Goal: Complete application form

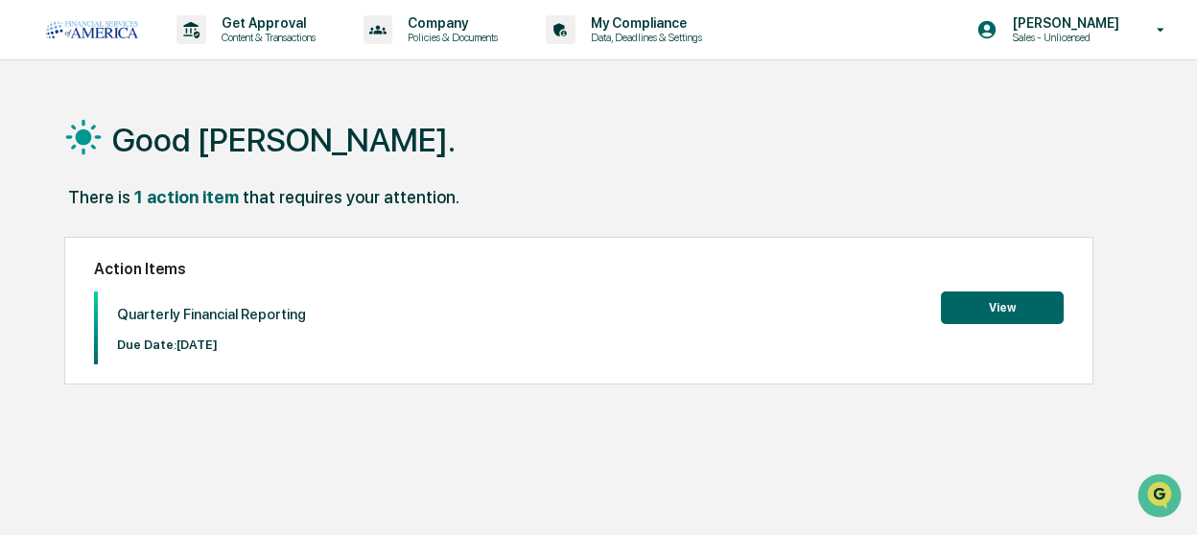
click at [1003, 302] on button "View" at bounding box center [1002, 307] width 123 height 33
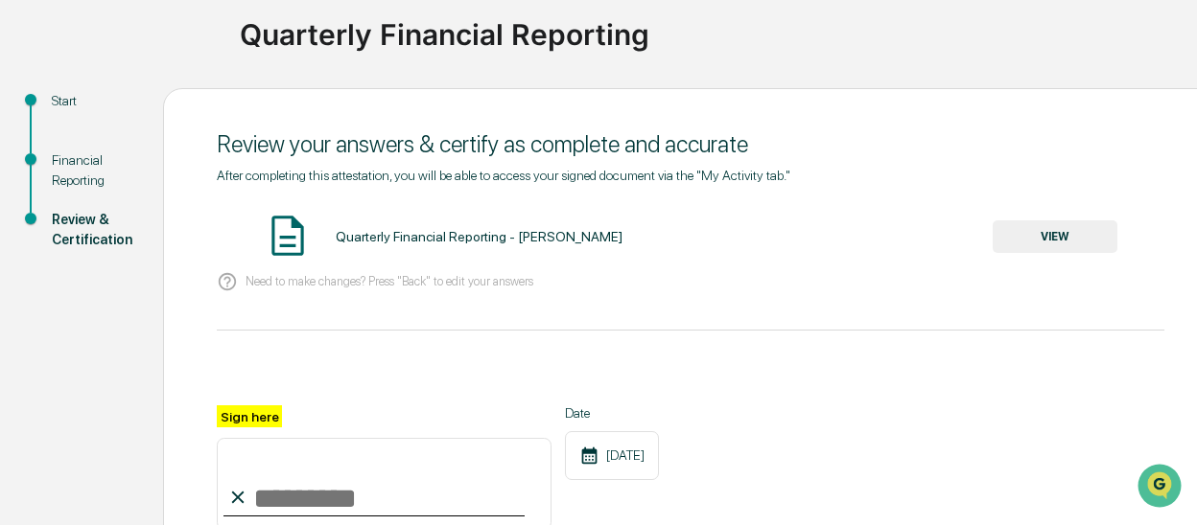
scroll to position [96, 0]
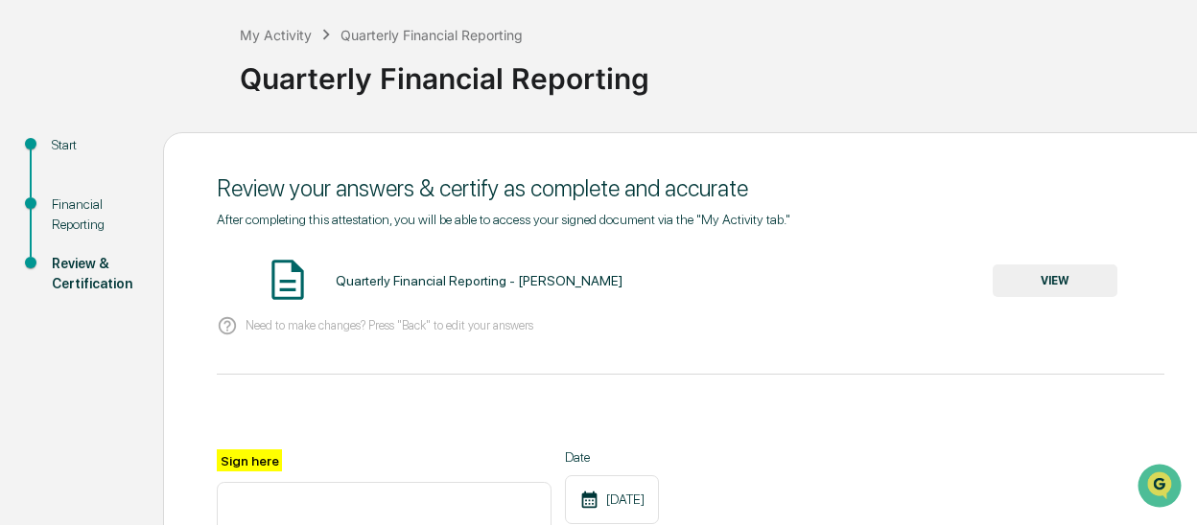
click at [61, 141] on div "Start" at bounding box center [92, 145] width 81 height 20
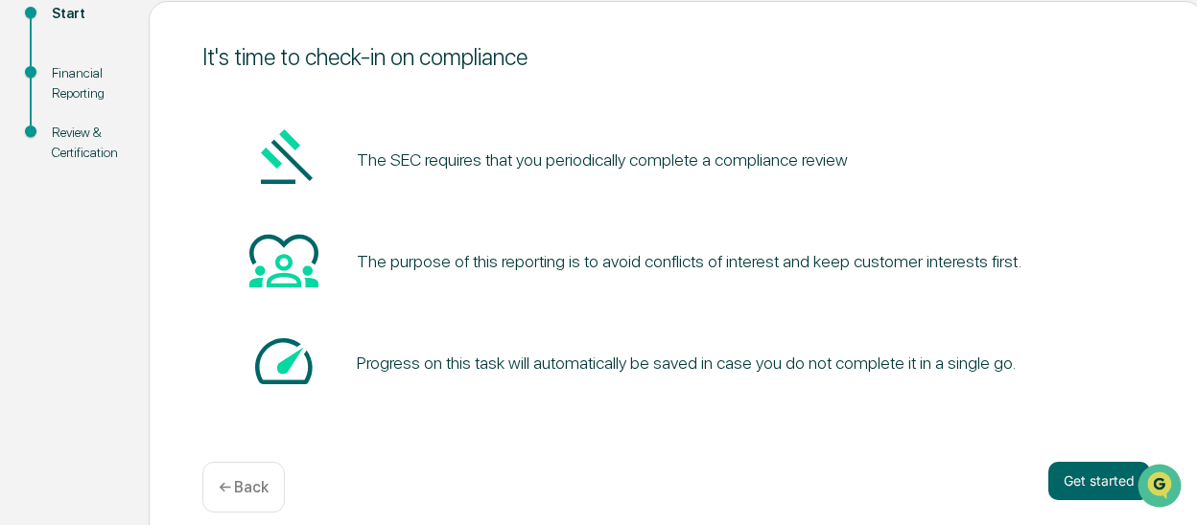
scroll to position [247, 0]
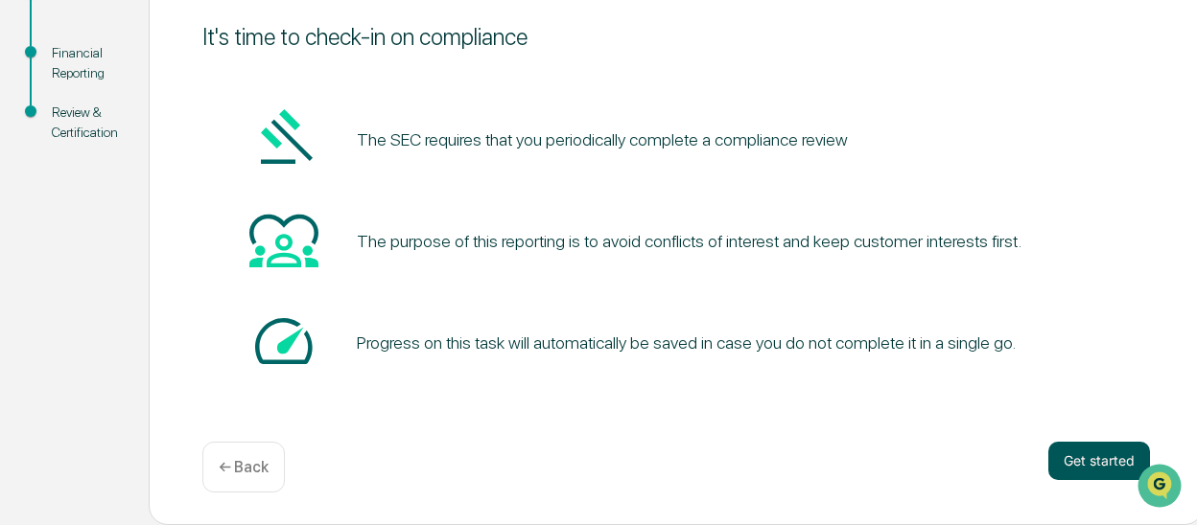
click at [1064, 459] on button "Get started" at bounding box center [1099, 461] width 102 height 38
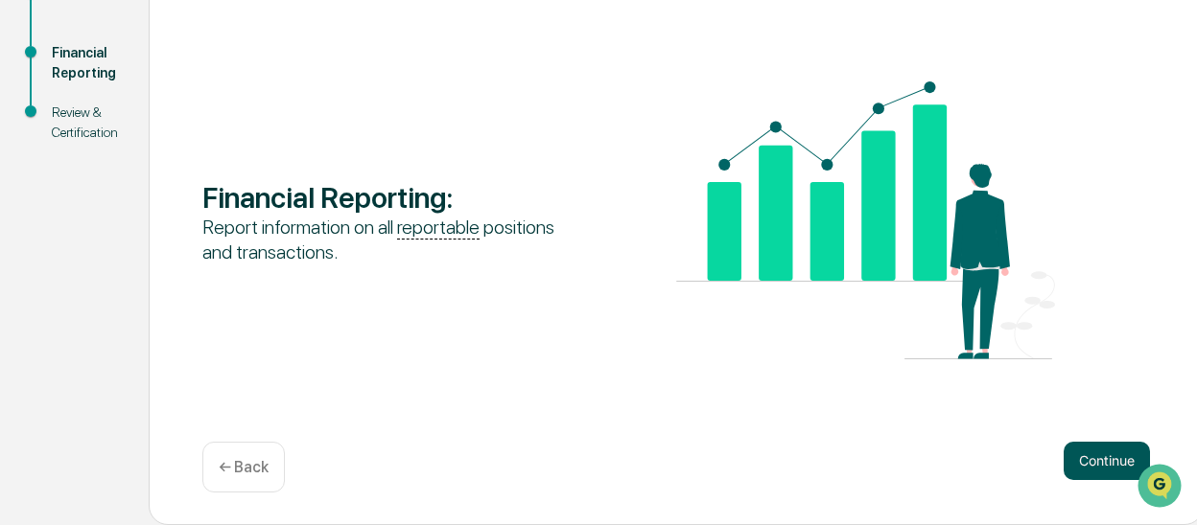
click at [1101, 467] on button "Continue" at bounding box center [1106, 461] width 86 height 38
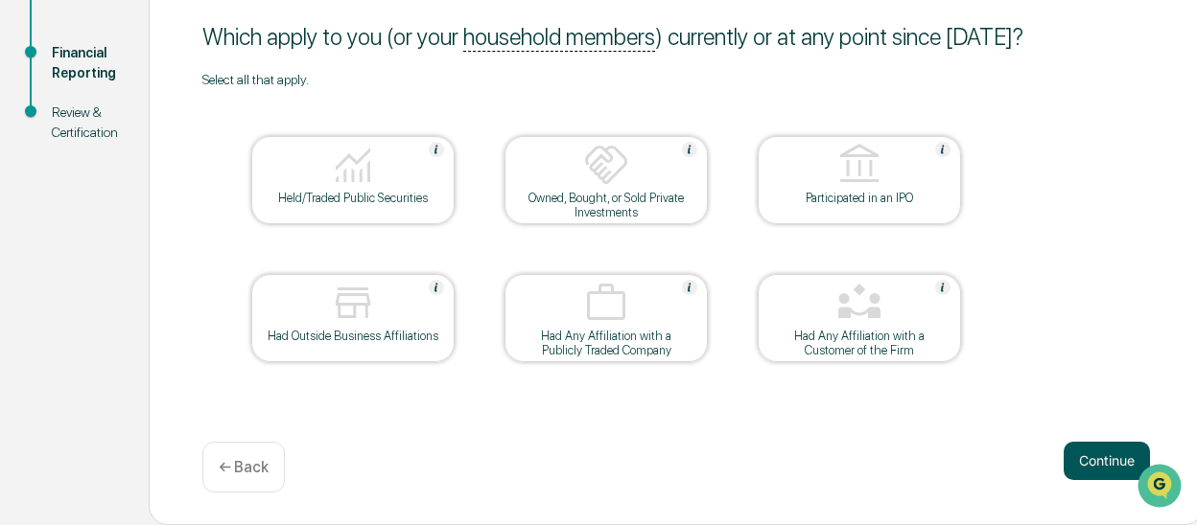
click at [1090, 464] on button "Continue" at bounding box center [1106, 461] width 86 height 38
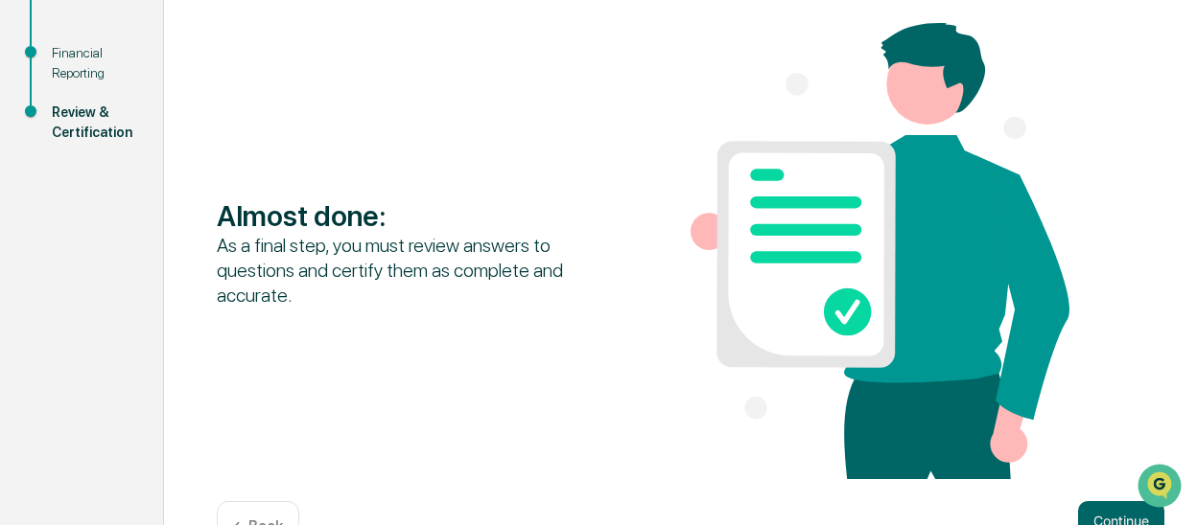
scroll to position [308, 0]
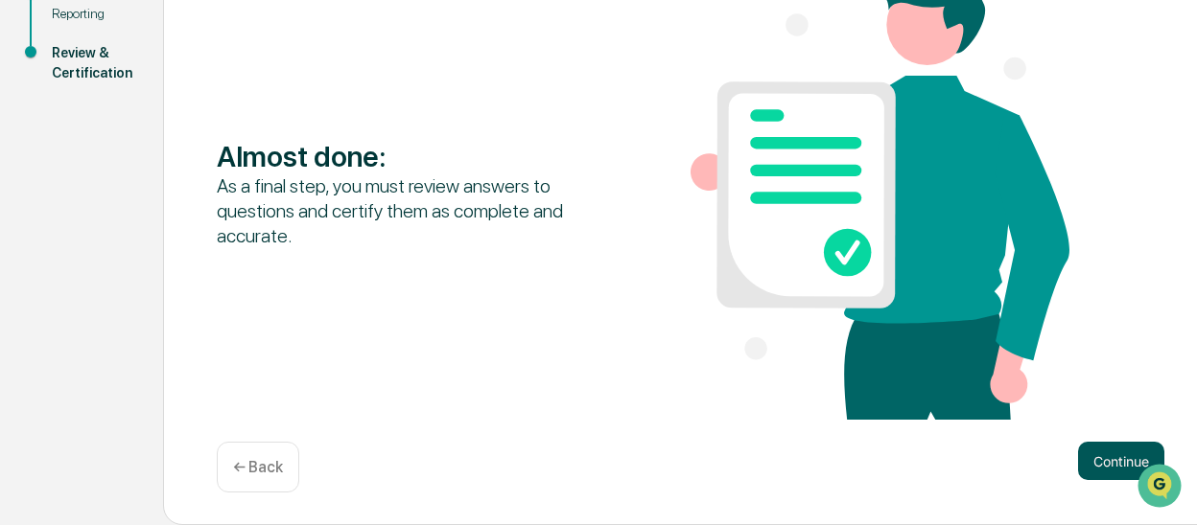
click at [1110, 454] on button "Continue" at bounding box center [1121, 461] width 86 height 38
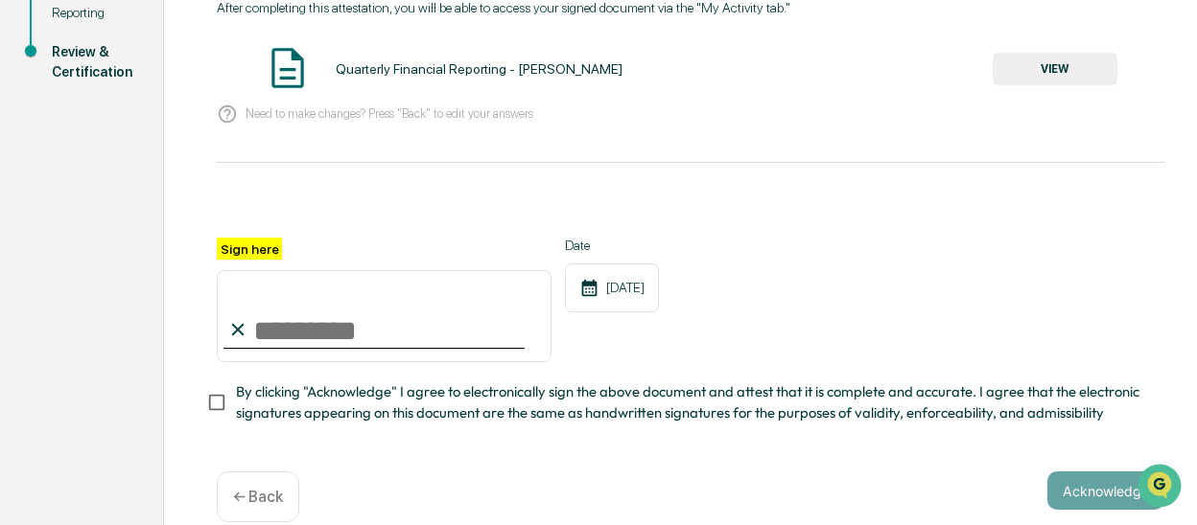
click at [251, 337] on input "Sign here" at bounding box center [384, 316] width 335 height 92
type input "**********"
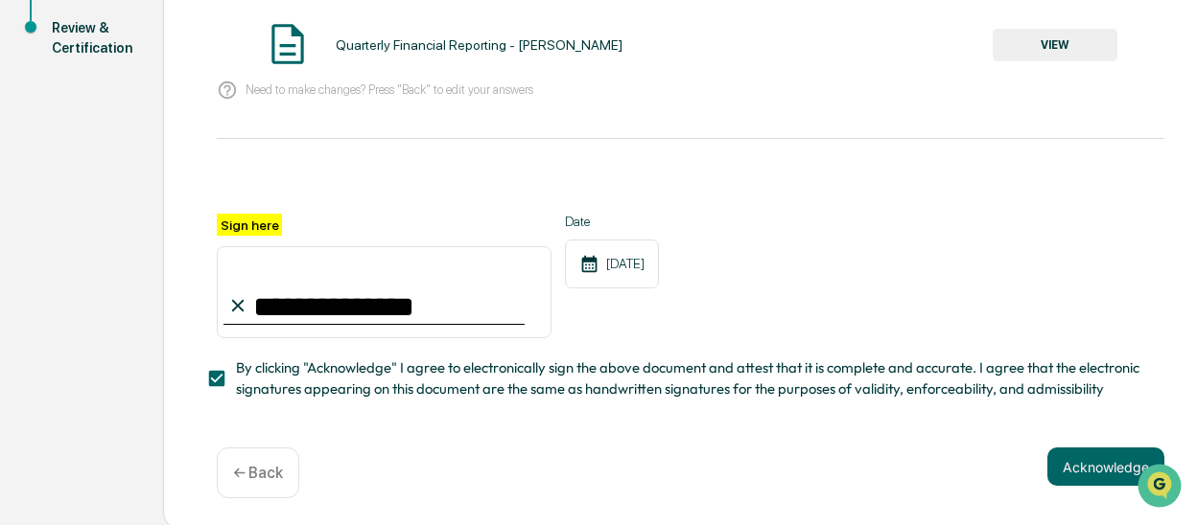
scroll to position [345, 0]
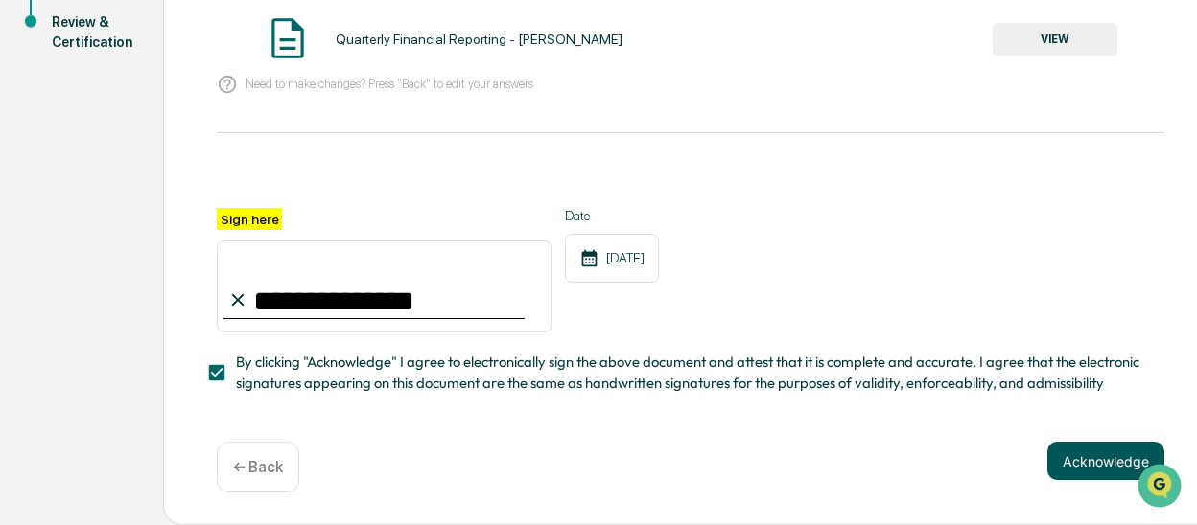
click at [1095, 464] on button "Acknowledge" at bounding box center [1105, 461] width 117 height 38
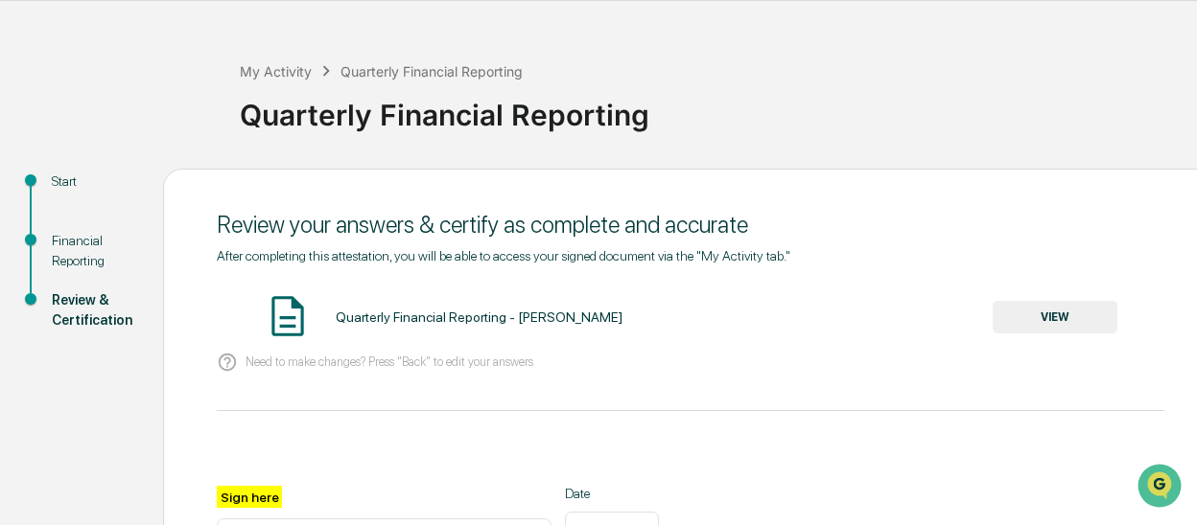
scroll to position [58, 0]
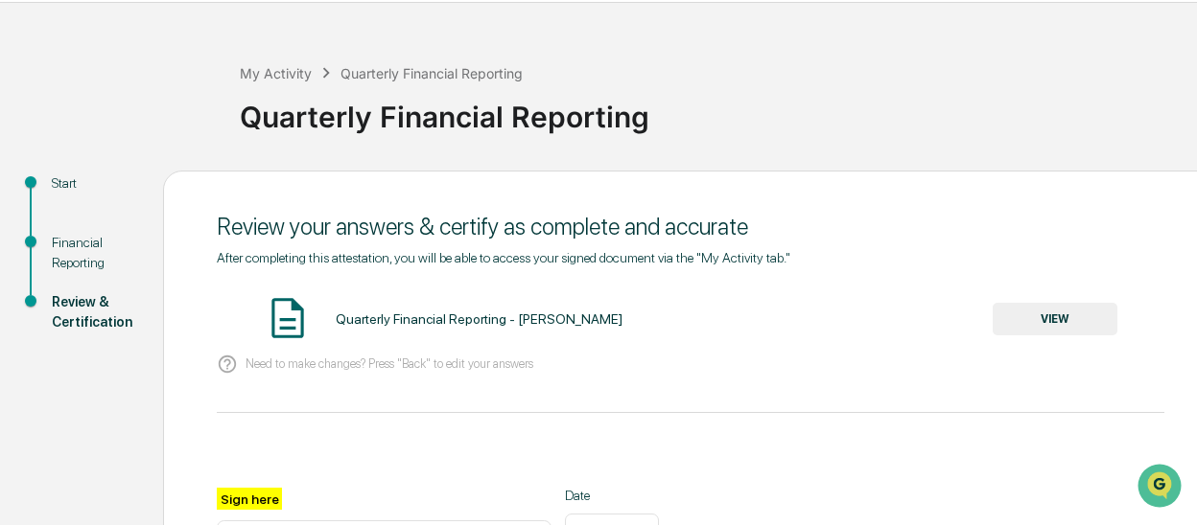
click at [1016, 329] on button "VIEW" at bounding box center [1054, 319] width 125 height 33
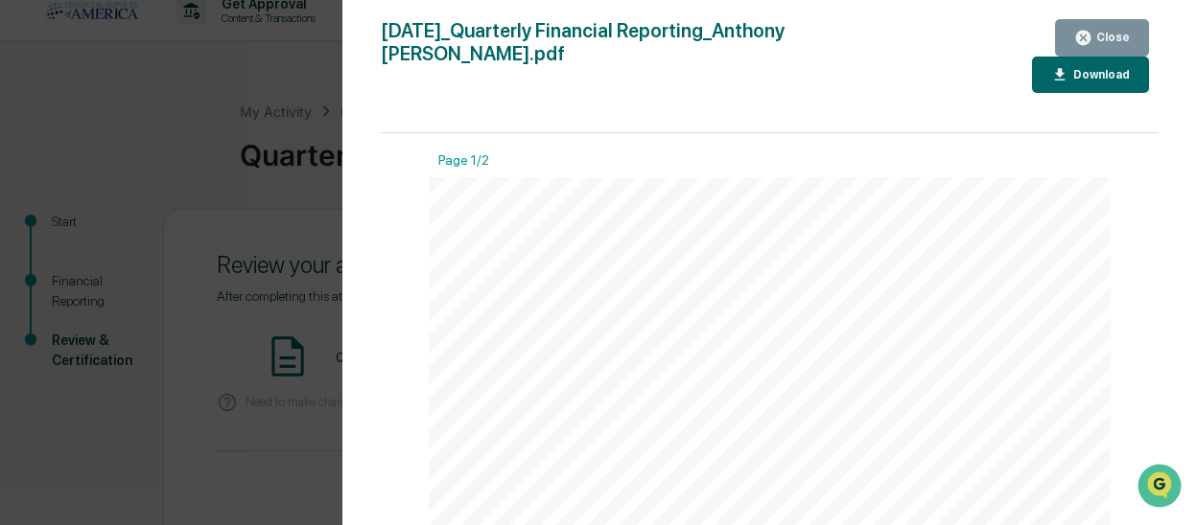
scroll to position [0, 0]
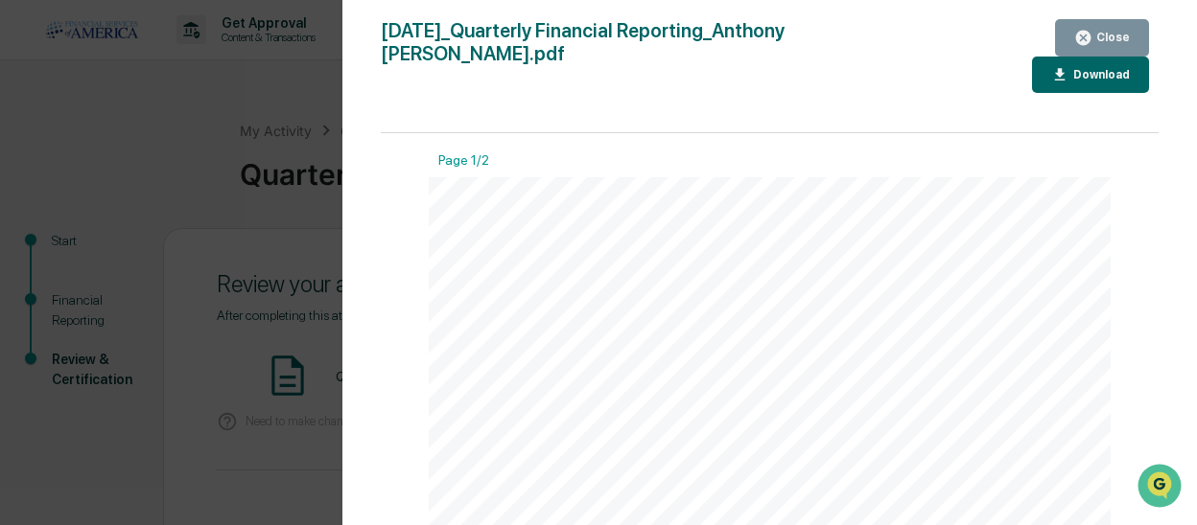
click at [1124, 33] on div "Close" at bounding box center [1110, 37] width 37 height 13
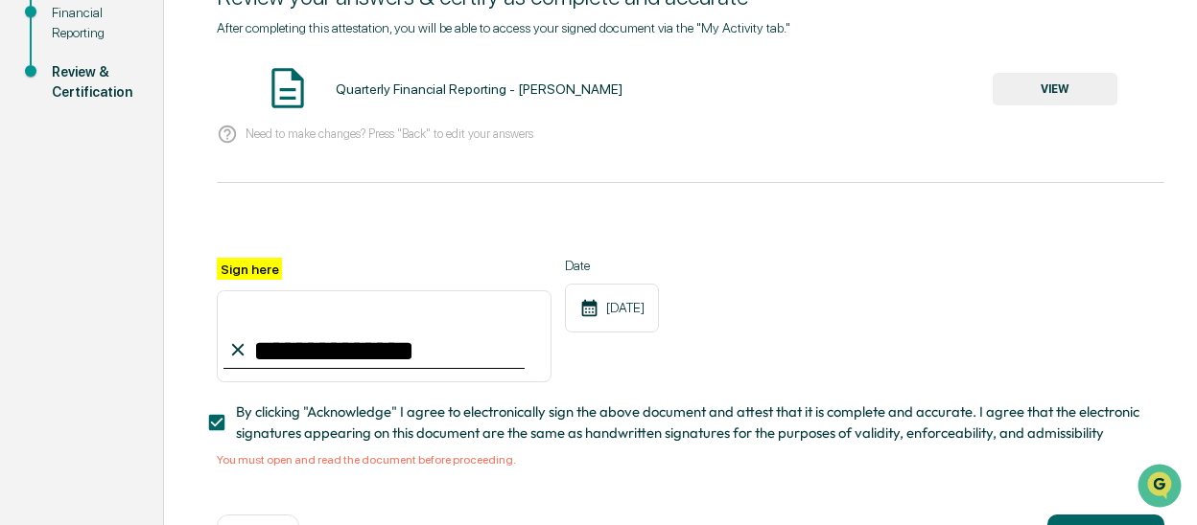
scroll to position [368, 0]
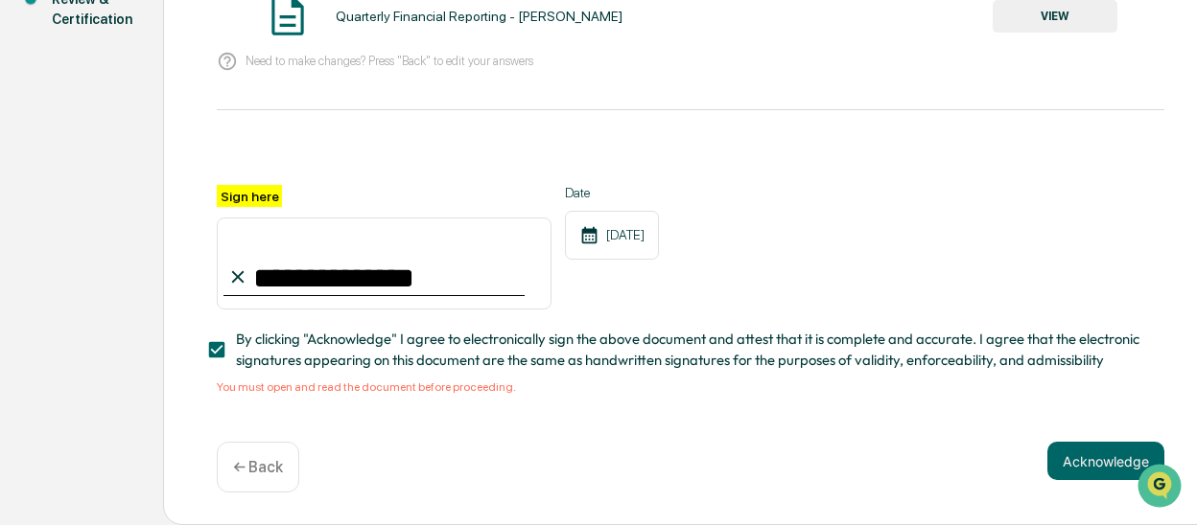
click at [248, 471] on p "← Back" at bounding box center [258, 467] width 50 height 18
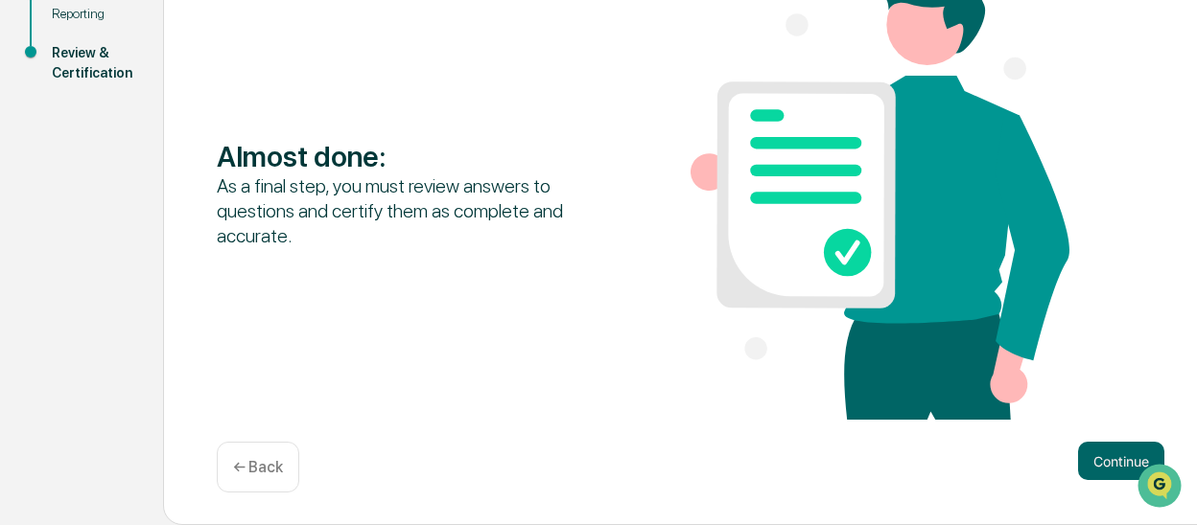
scroll to position [308, 0]
click at [1099, 468] on button "Continue" at bounding box center [1121, 461] width 86 height 38
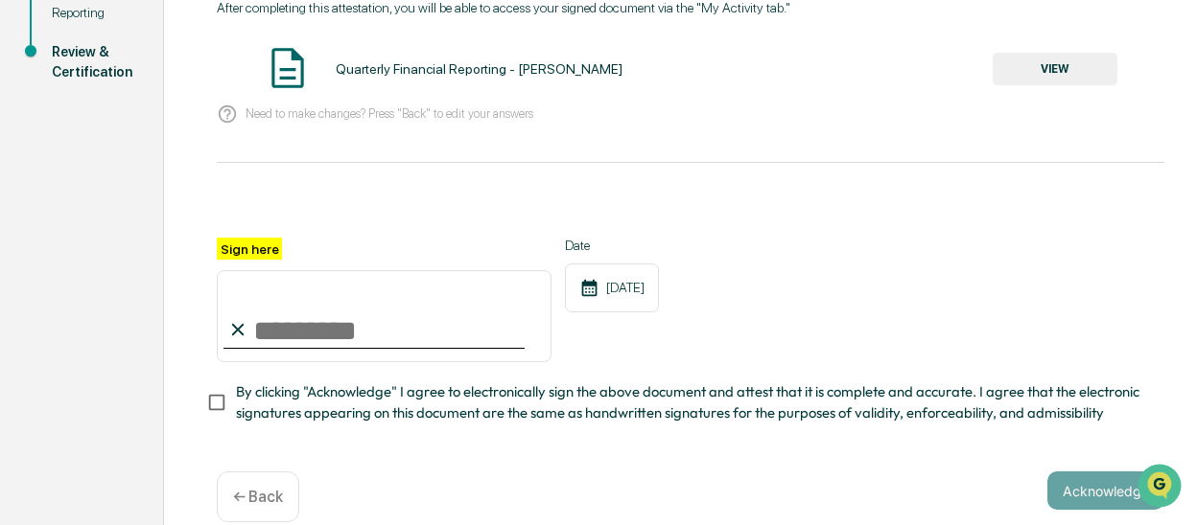
click at [235, 503] on p "← Back" at bounding box center [258, 497] width 50 height 18
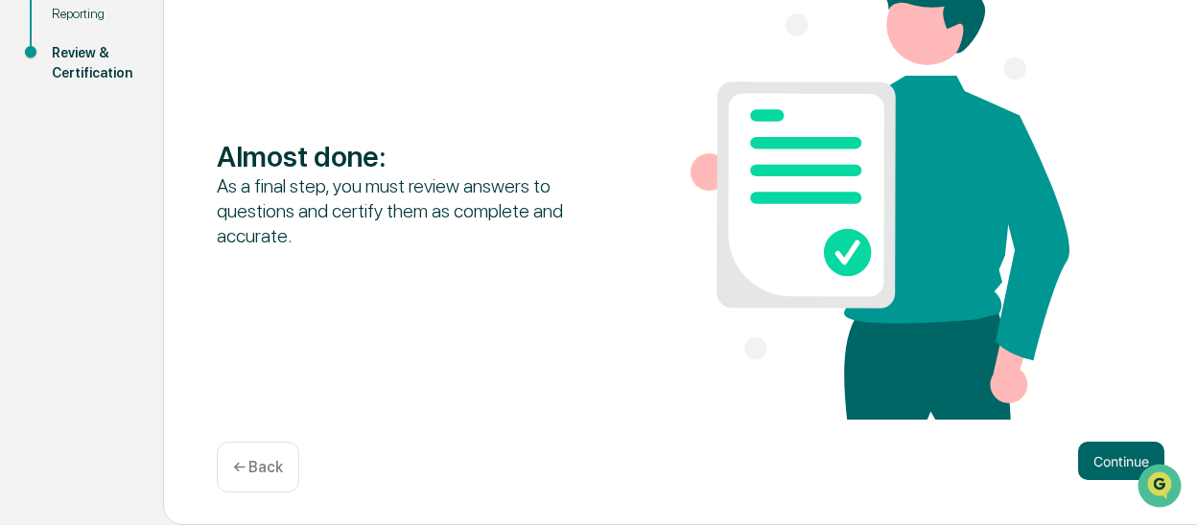
click at [253, 469] on p "← Back" at bounding box center [258, 467] width 50 height 18
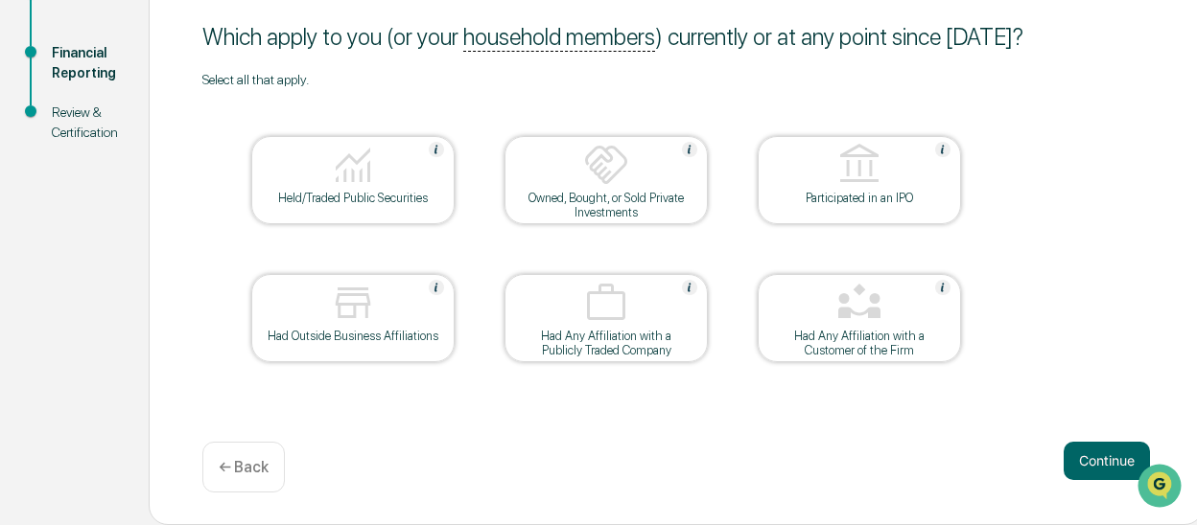
scroll to position [247, 0]
click at [343, 308] on img at bounding box center [353, 303] width 46 height 46
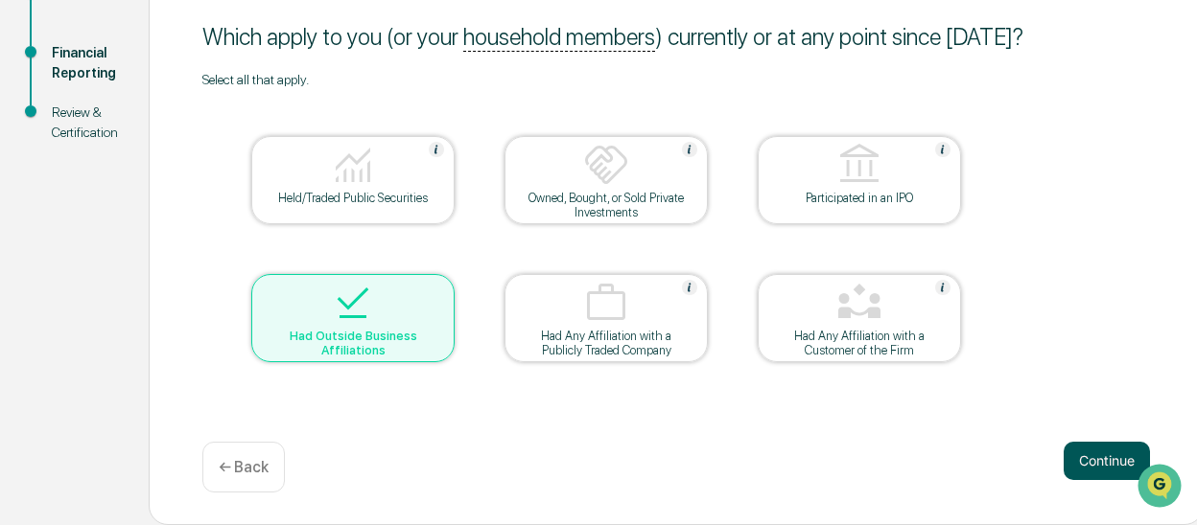
click at [1099, 465] on button "Continue" at bounding box center [1106, 461] width 86 height 38
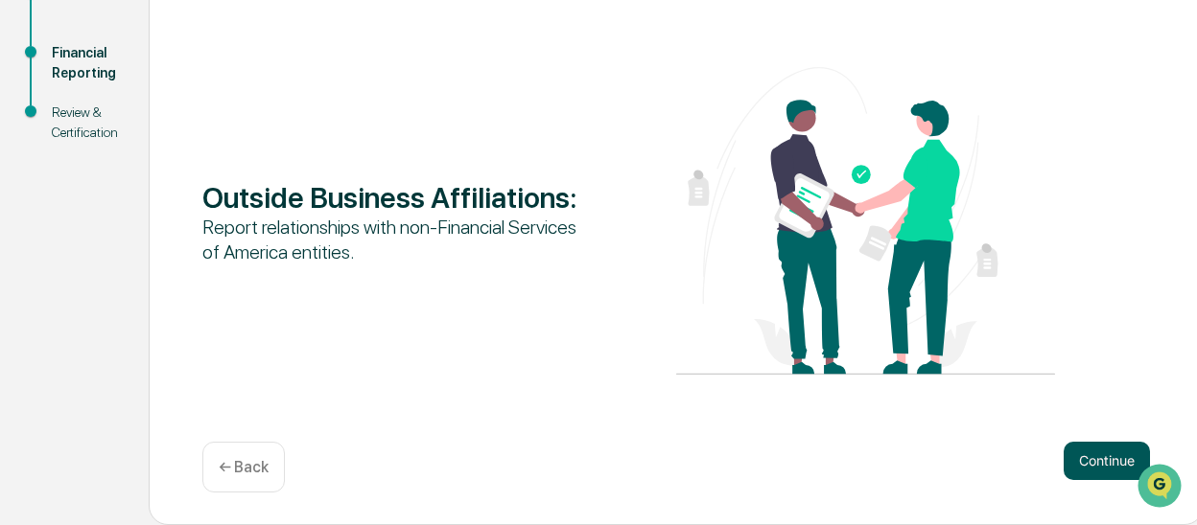
click at [1096, 456] on button "Continue" at bounding box center [1106, 461] width 86 height 38
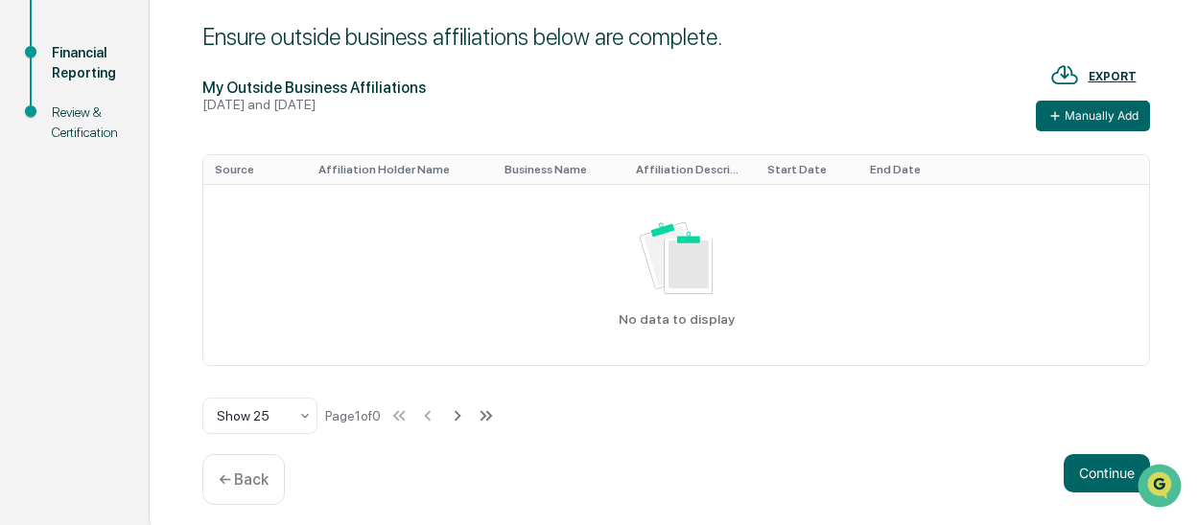
click at [224, 170] on th "Source" at bounding box center [255, 169] width 104 height 29
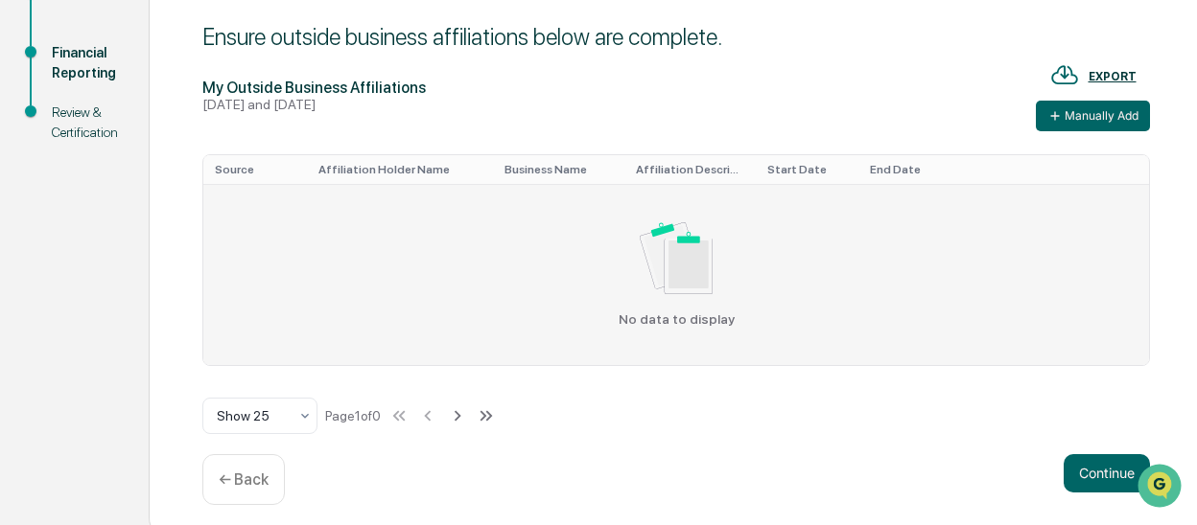
click at [229, 200] on td "No data to display" at bounding box center [675, 274] width 945 height 181
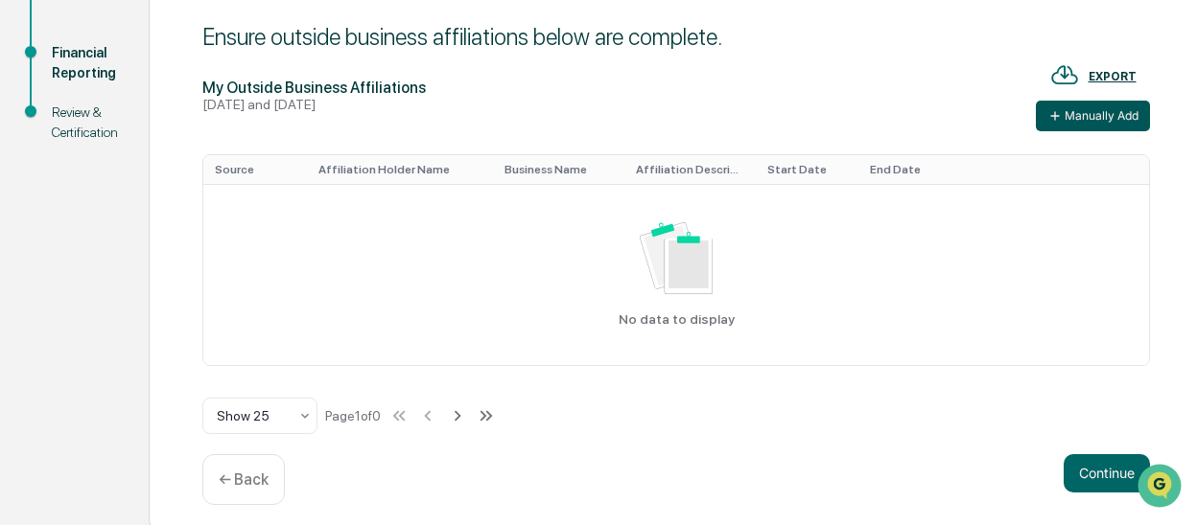
click at [1105, 113] on button "Manually Add" at bounding box center [1093, 116] width 114 height 31
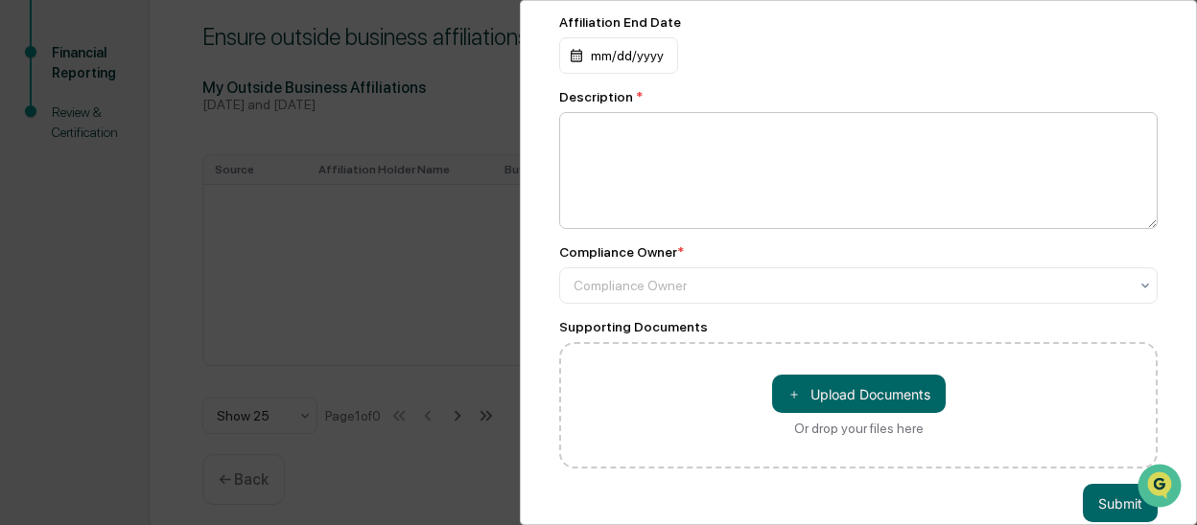
scroll to position [328, 0]
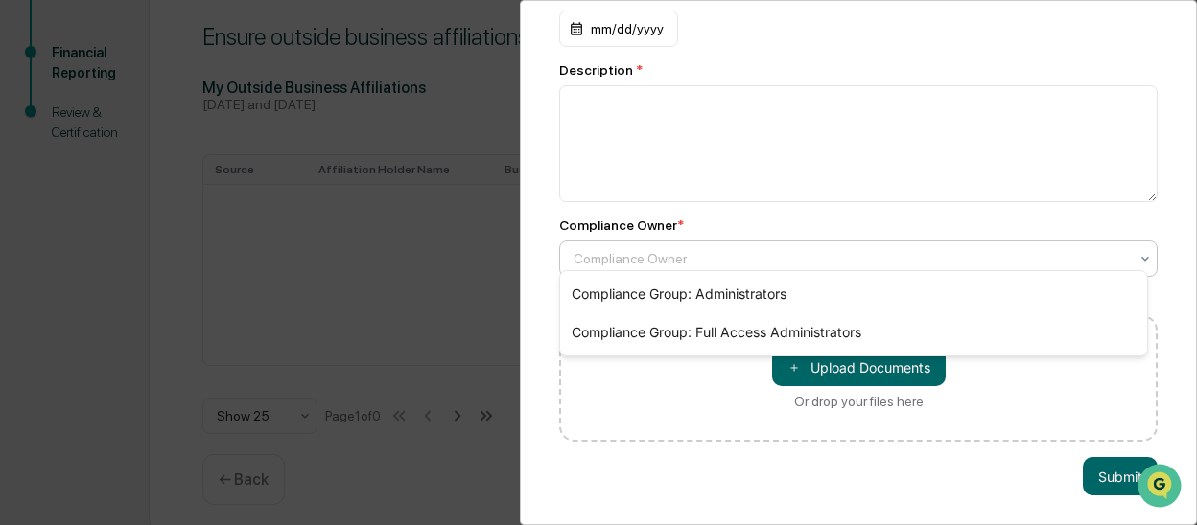
click at [1141, 257] on icon at bounding box center [1145, 259] width 8 height 5
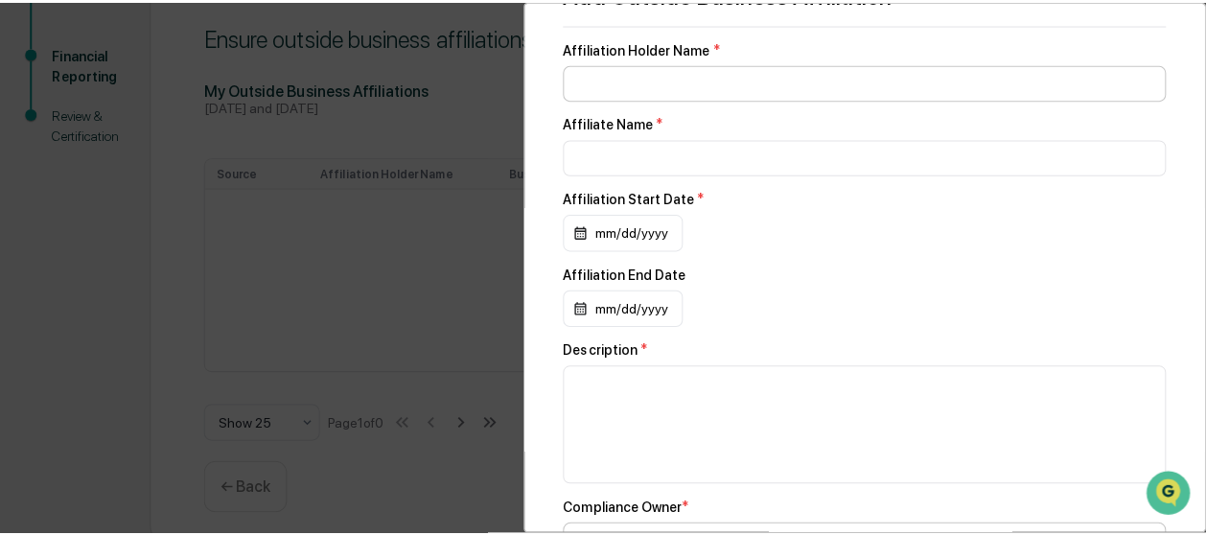
scroll to position [0, 0]
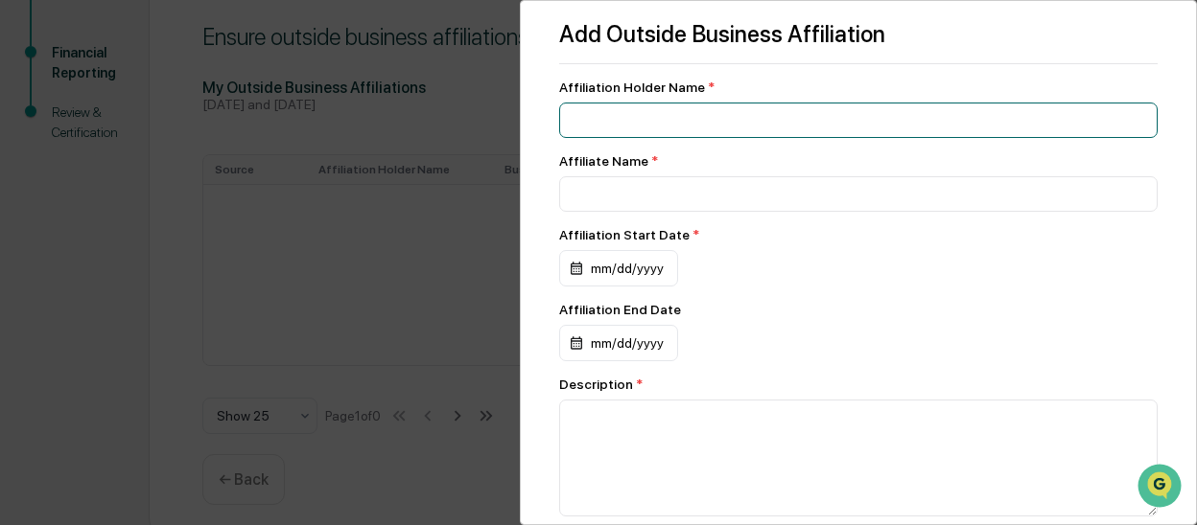
click at [678, 122] on input at bounding box center [858, 120] width 598 height 35
type input "**********"
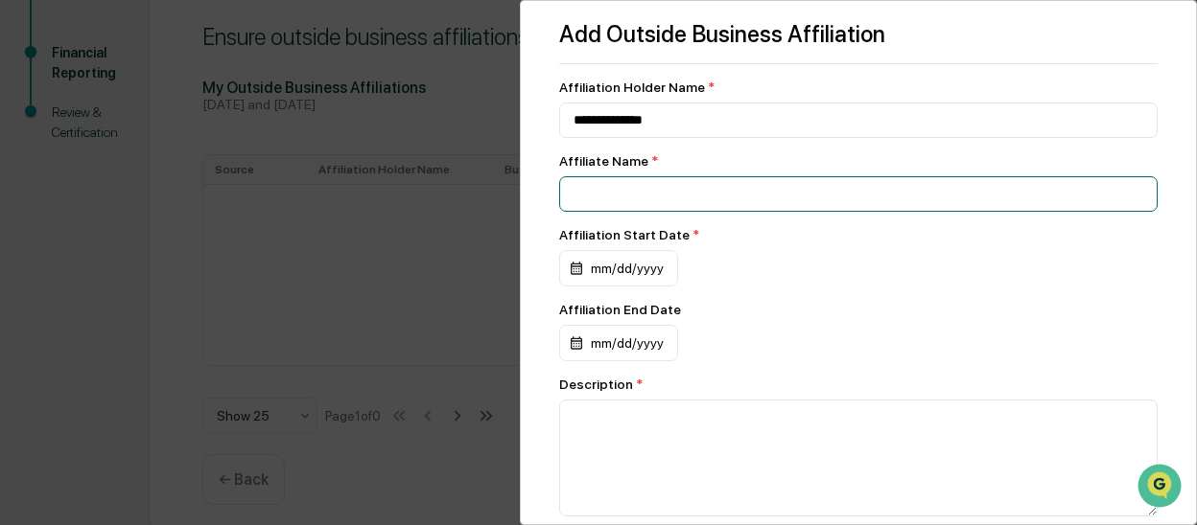
click at [674, 194] on input at bounding box center [858, 193] width 598 height 35
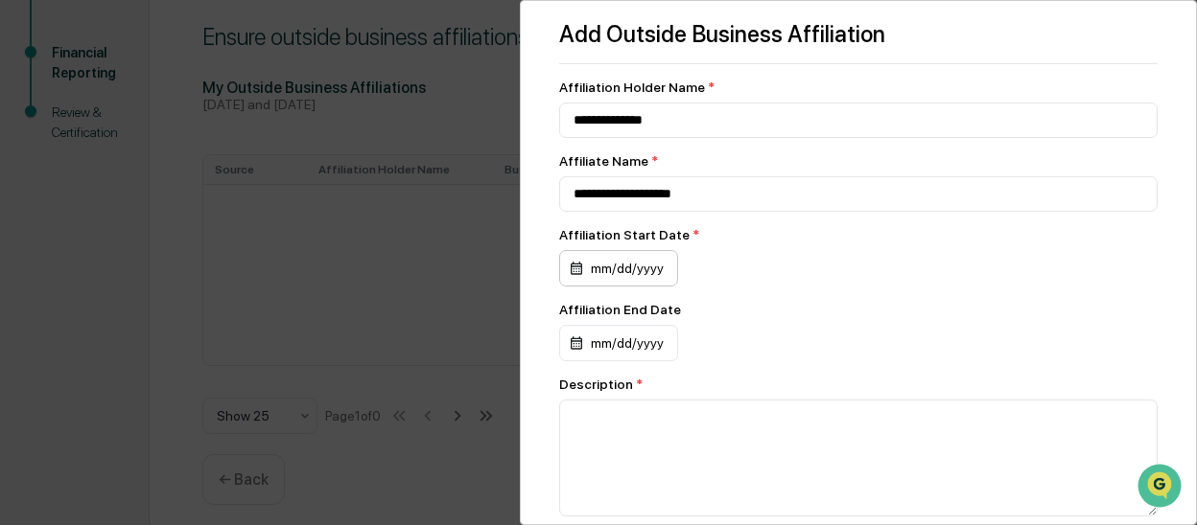
click at [598, 274] on div "mm/dd/yyyy" at bounding box center [618, 268] width 119 height 36
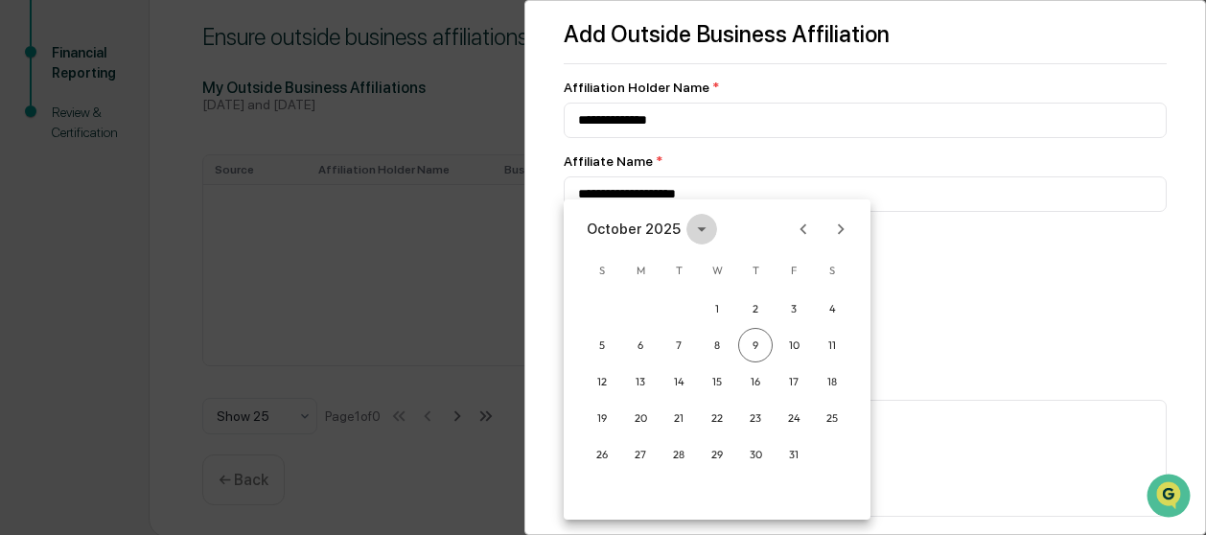
click at [693, 226] on icon "calendar view is open, switch to year view" at bounding box center [701, 229] width 21 height 21
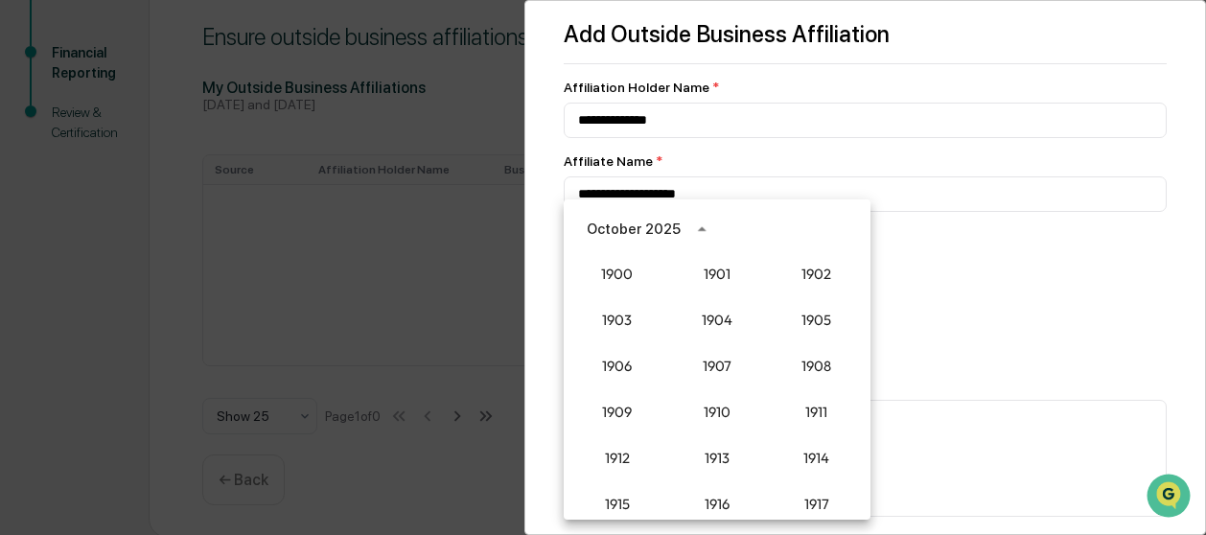
scroll to position [1776, 0]
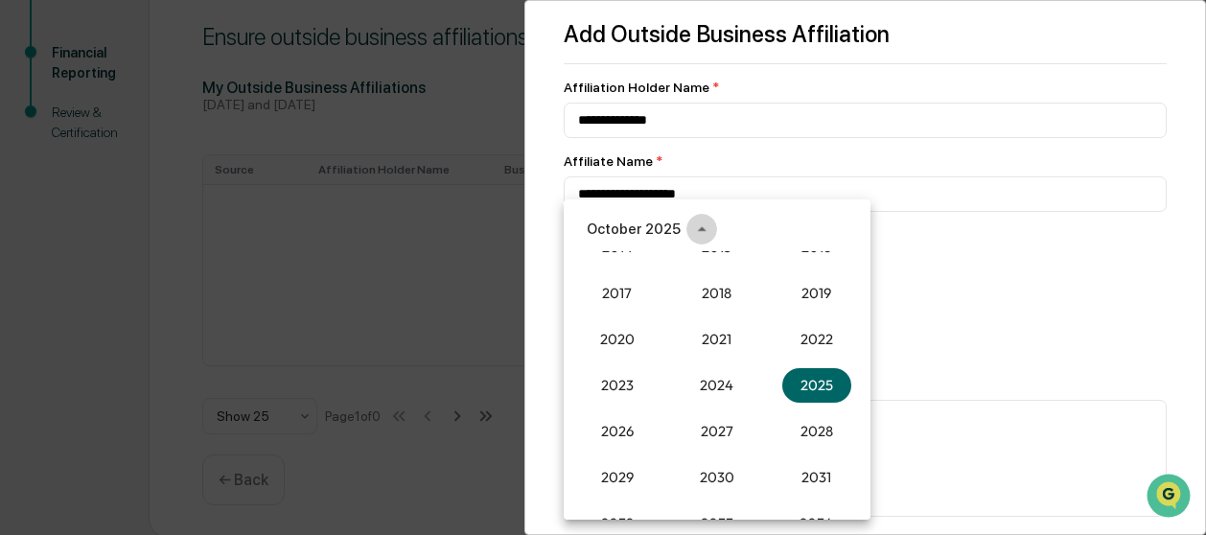
click at [693, 226] on icon "year view is open, switch to calendar view" at bounding box center [701, 229] width 21 height 21
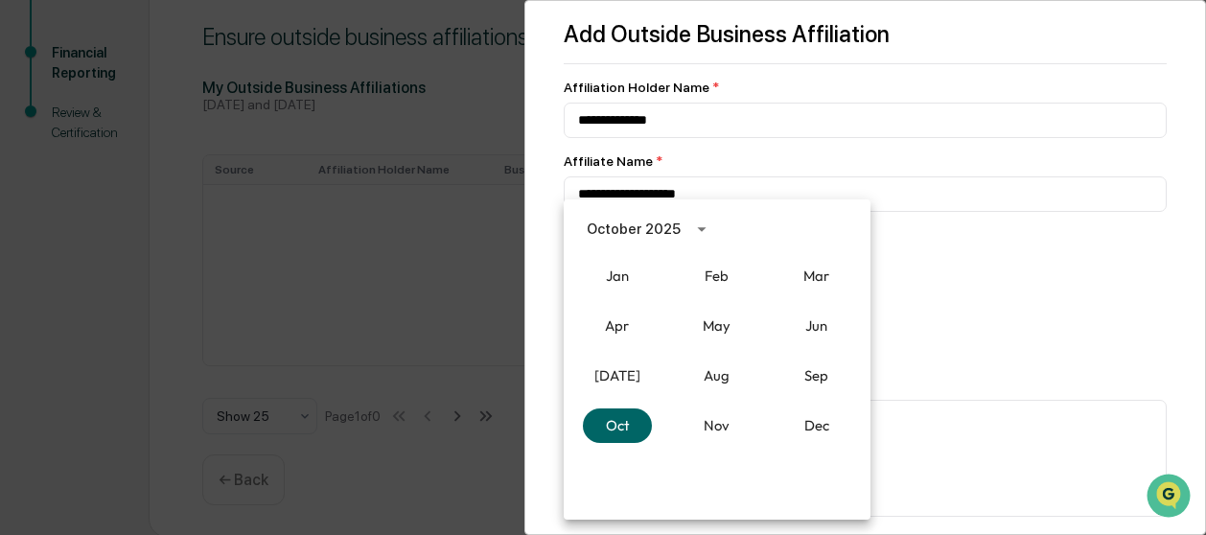
click at [698, 226] on icon "calendar view is open, switch to year view" at bounding box center [701, 229] width 21 height 21
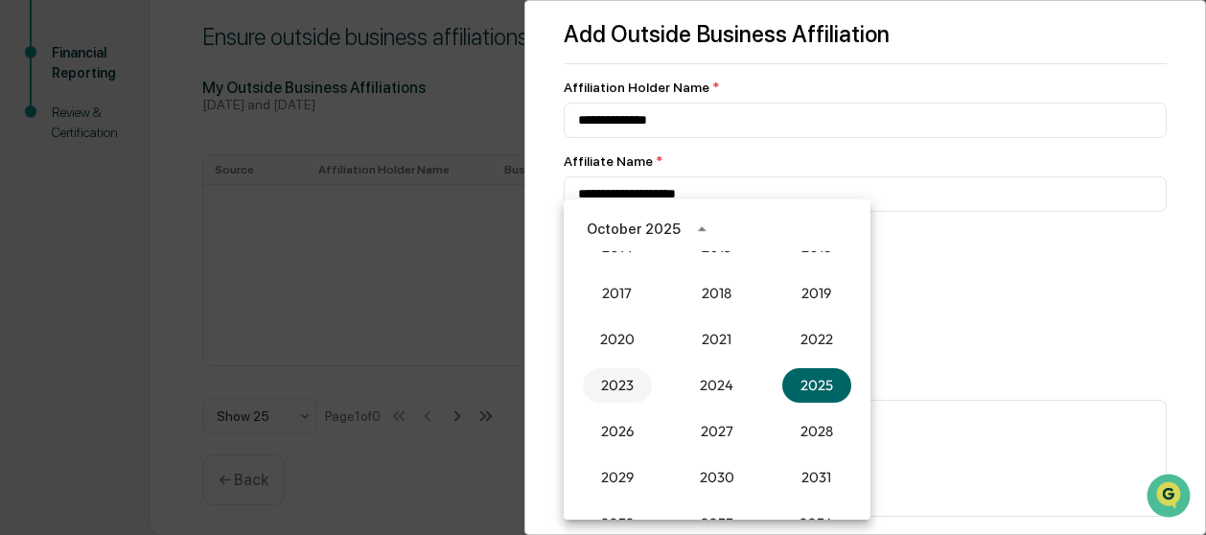
click at [617, 384] on button "2023" at bounding box center [617, 385] width 69 height 35
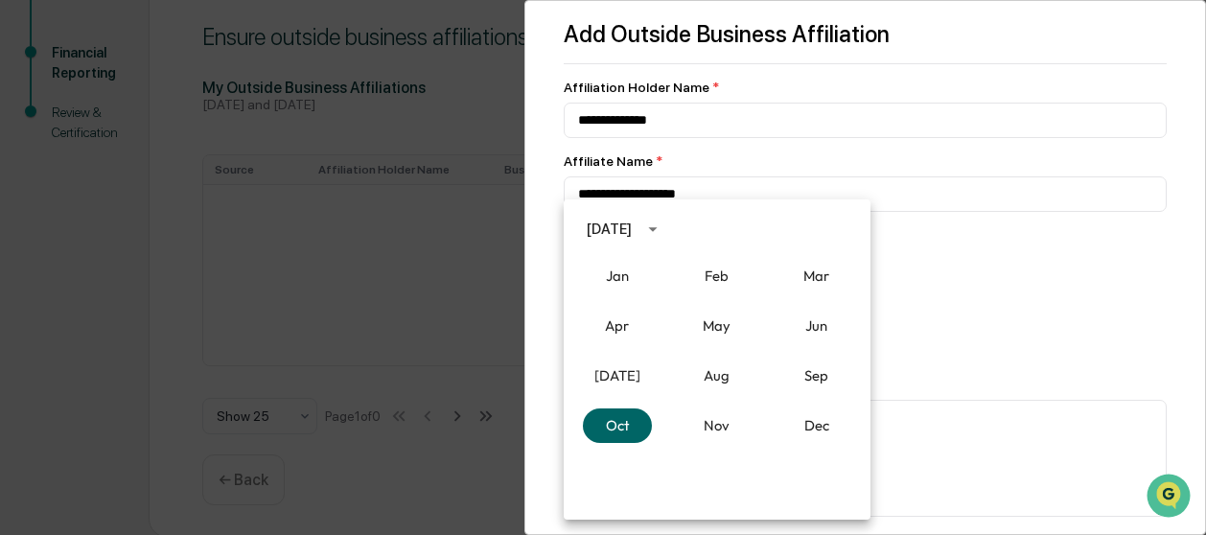
click at [806, 155] on div at bounding box center [603, 267] width 1206 height 535
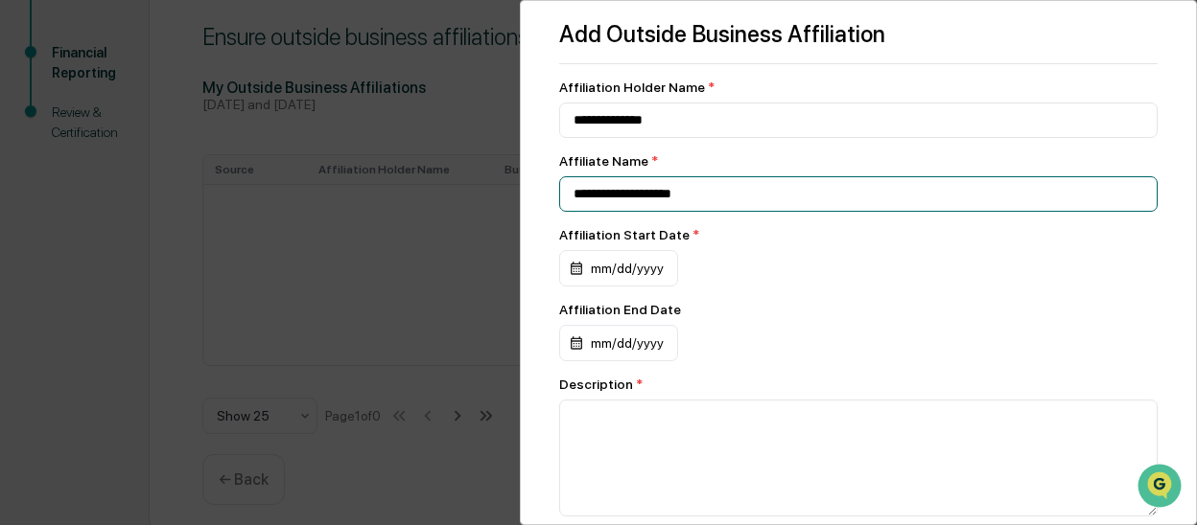
click at [754, 197] on input "**********" at bounding box center [858, 193] width 598 height 35
type input "**********"
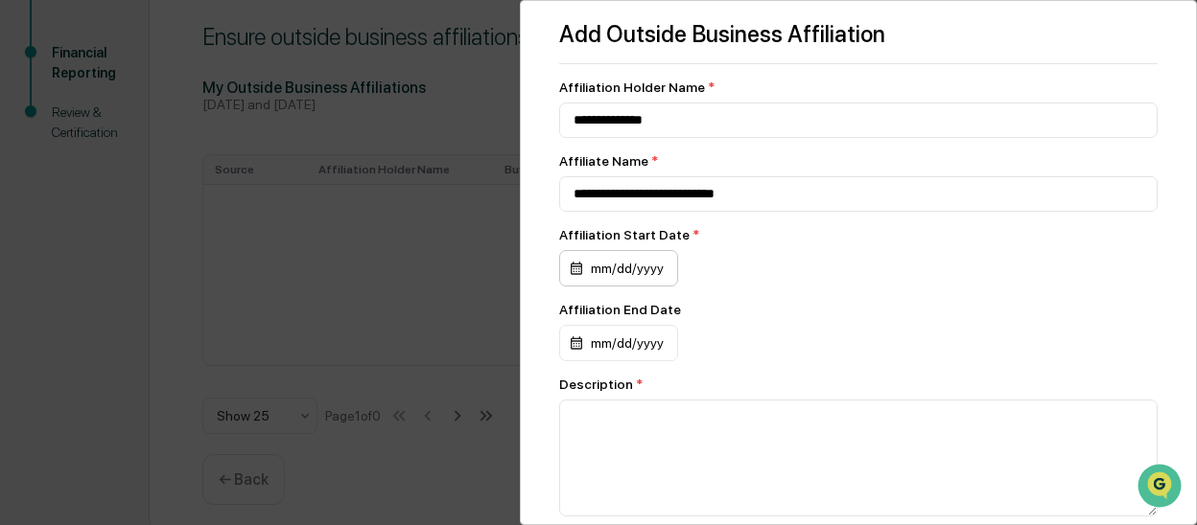
click at [614, 276] on div "mm/dd/yyyy" at bounding box center [618, 268] width 119 height 36
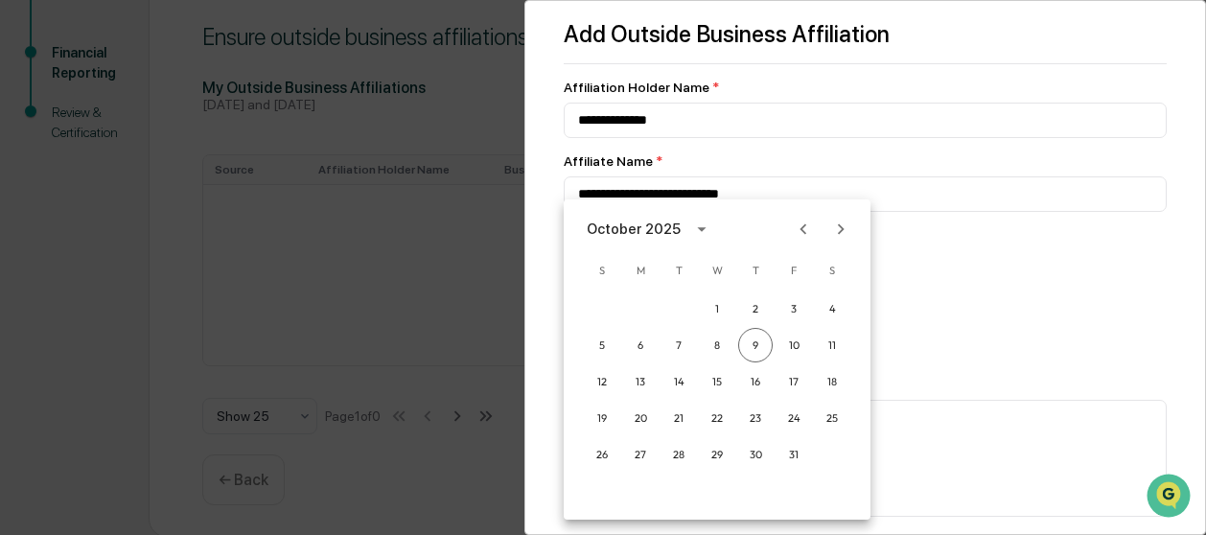
click at [699, 227] on icon "calendar view is open, switch to year view" at bounding box center [701, 229] width 21 height 21
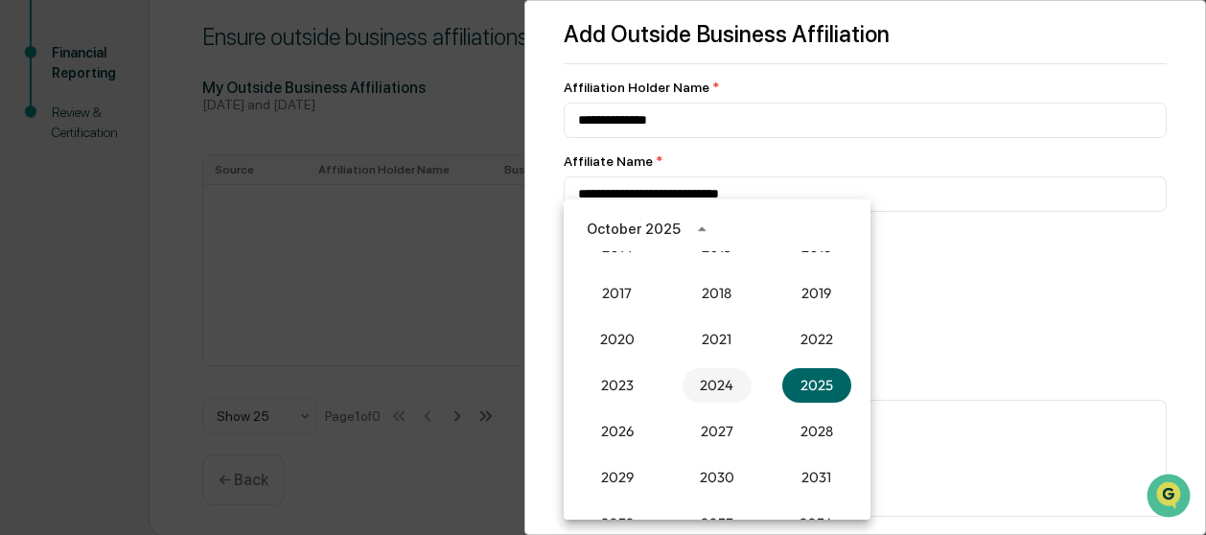
click at [719, 386] on button "2024" at bounding box center [717, 385] width 69 height 35
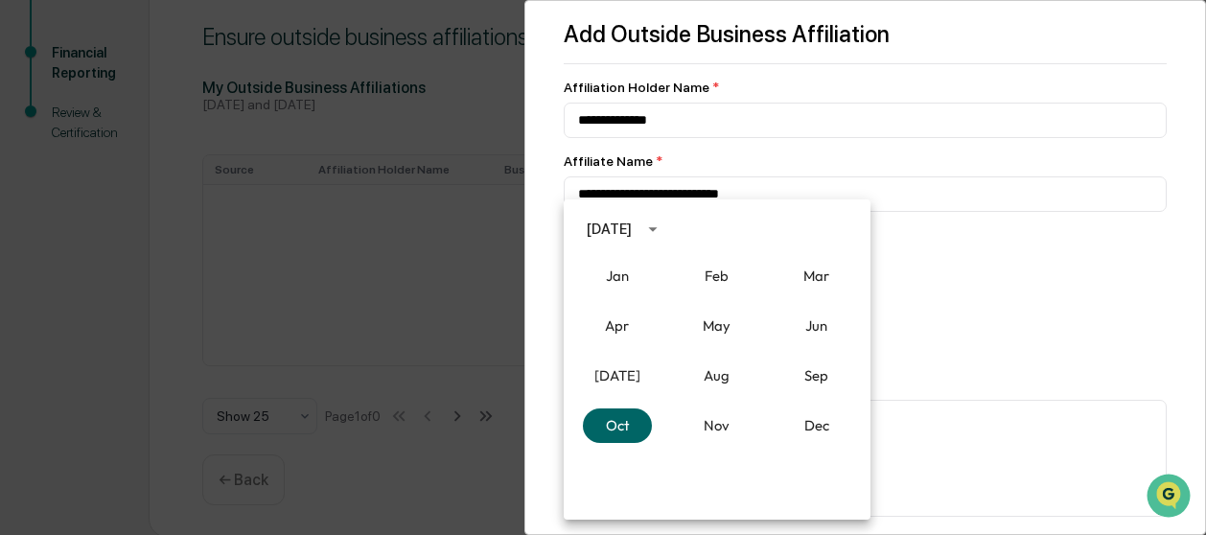
click at [995, 469] on div at bounding box center [603, 267] width 1206 height 535
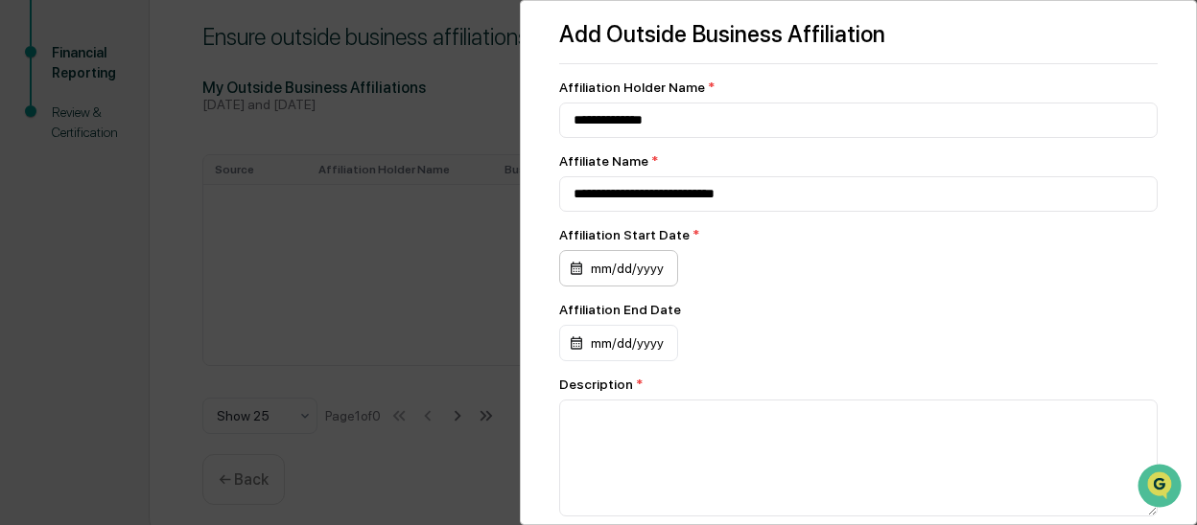
click at [627, 271] on div "mm/dd/yyyy" at bounding box center [618, 268] width 119 height 36
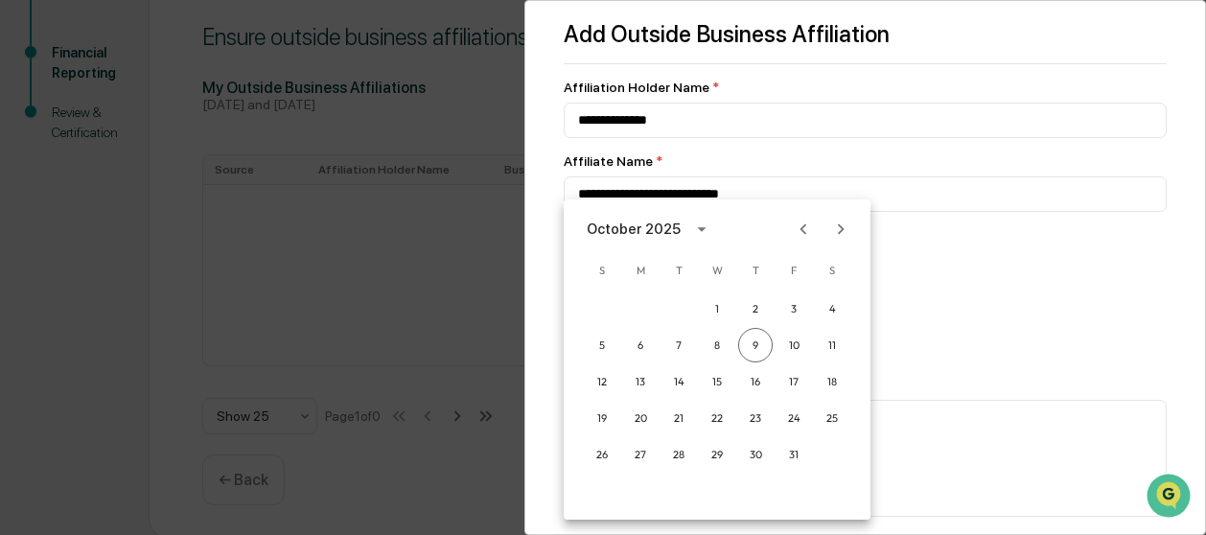
click at [696, 232] on icon "calendar view is open, switch to year view" at bounding box center [701, 229] width 21 height 21
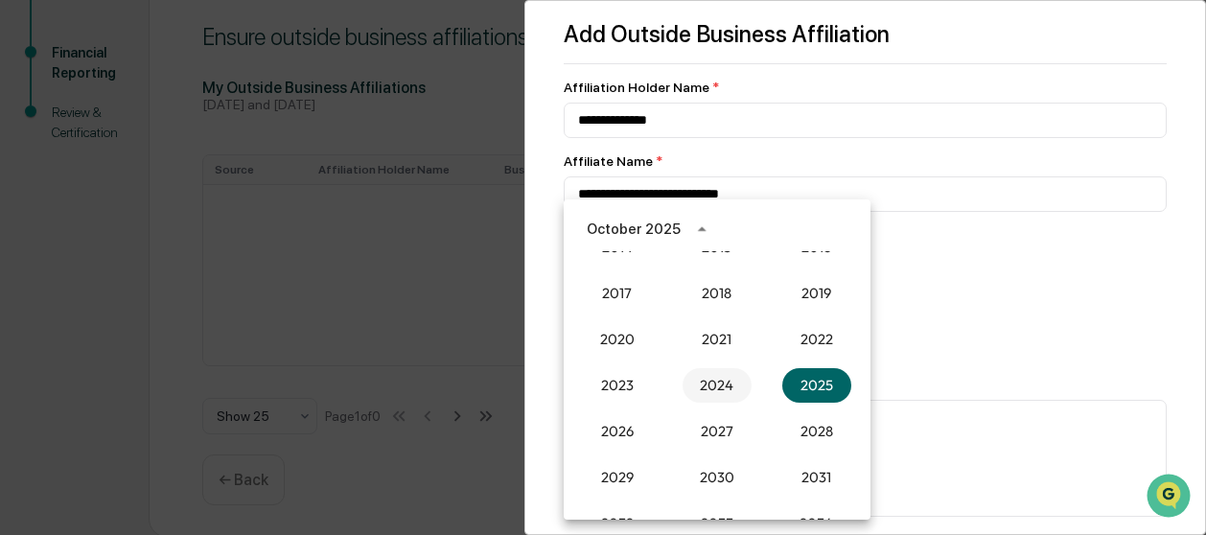
click at [698, 383] on button "2024" at bounding box center [717, 385] width 69 height 35
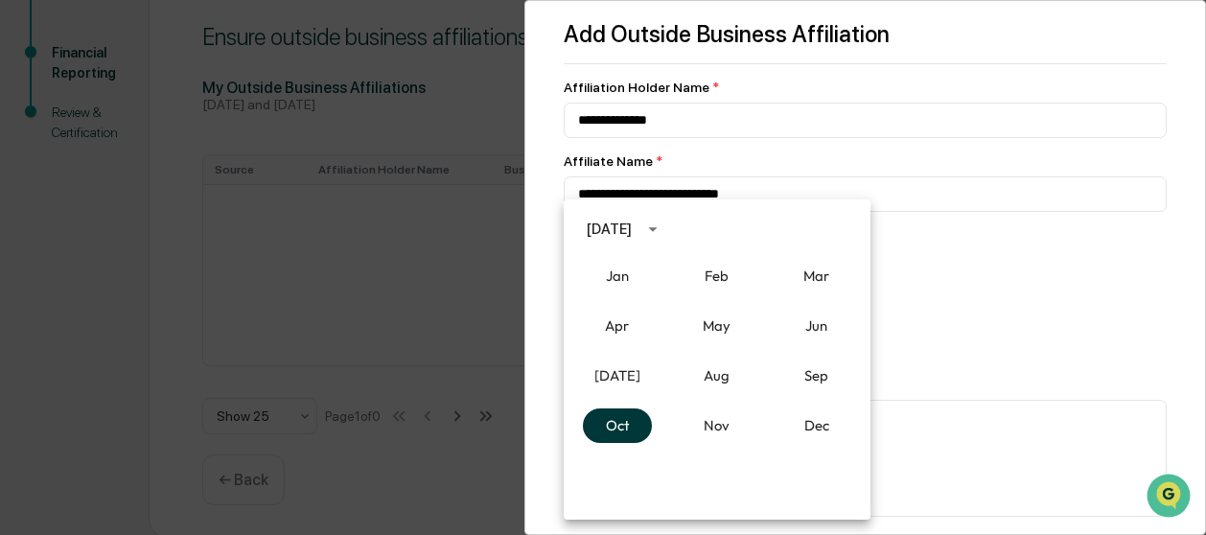
click at [633, 420] on button "Oct" at bounding box center [617, 425] width 69 height 35
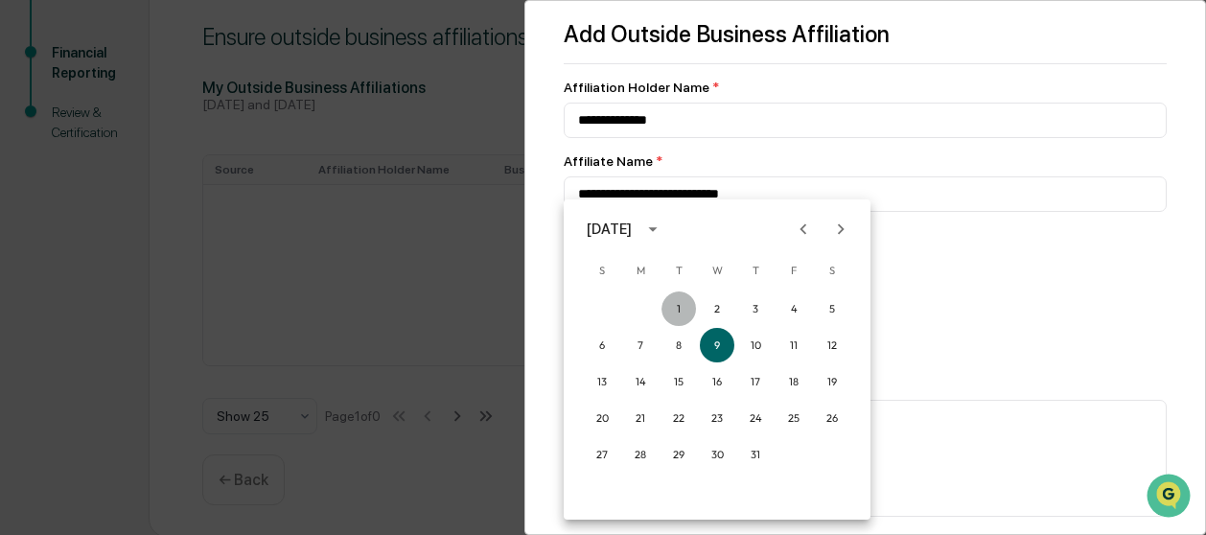
click at [679, 310] on button "1" at bounding box center [679, 308] width 35 height 35
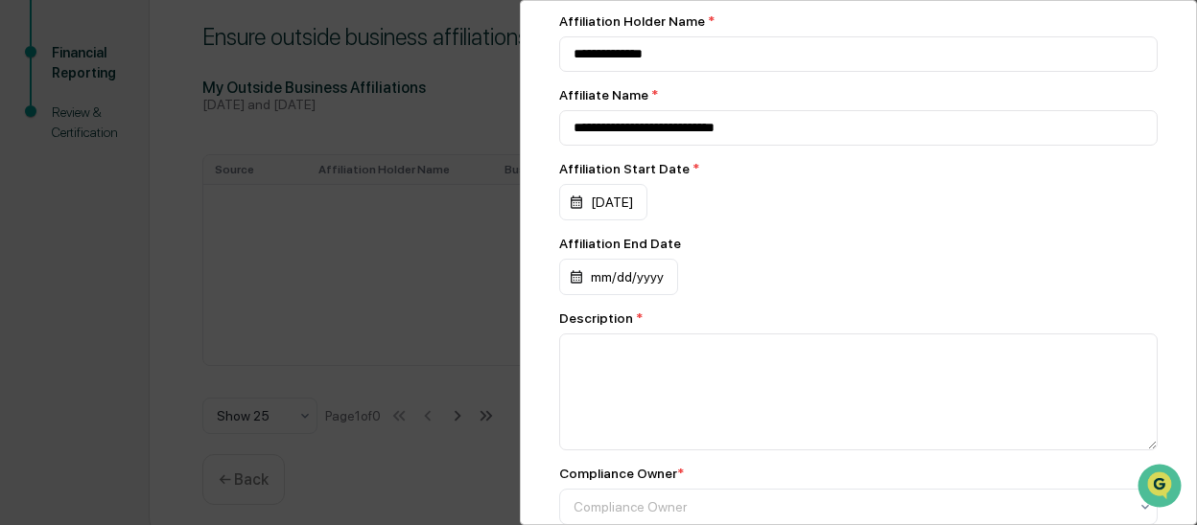
scroll to position [96, 0]
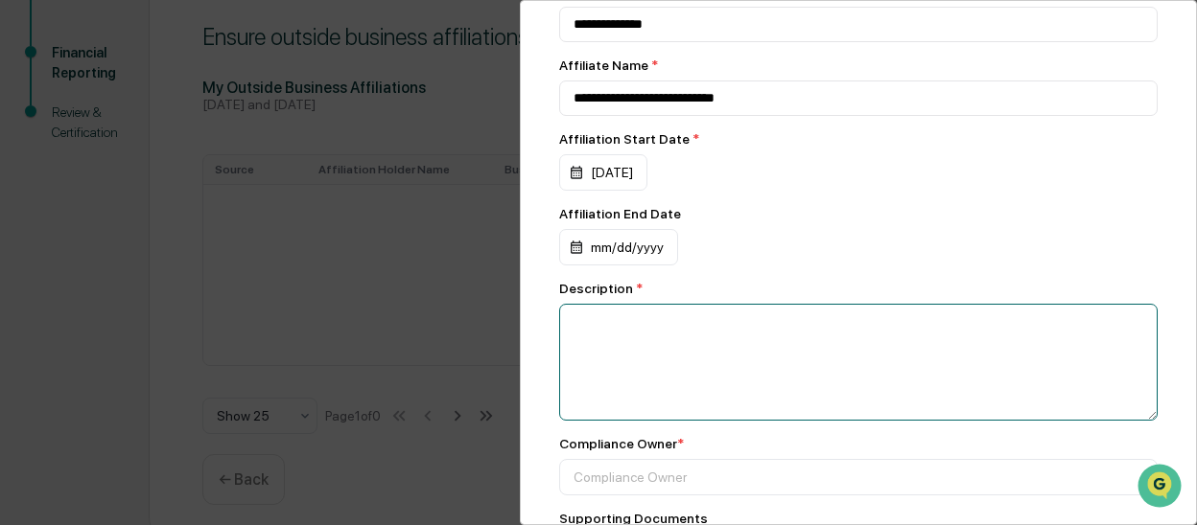
click at [631, 333] on textarea at bounding box center [858, 362] width 598 height 117
type textarea "*"
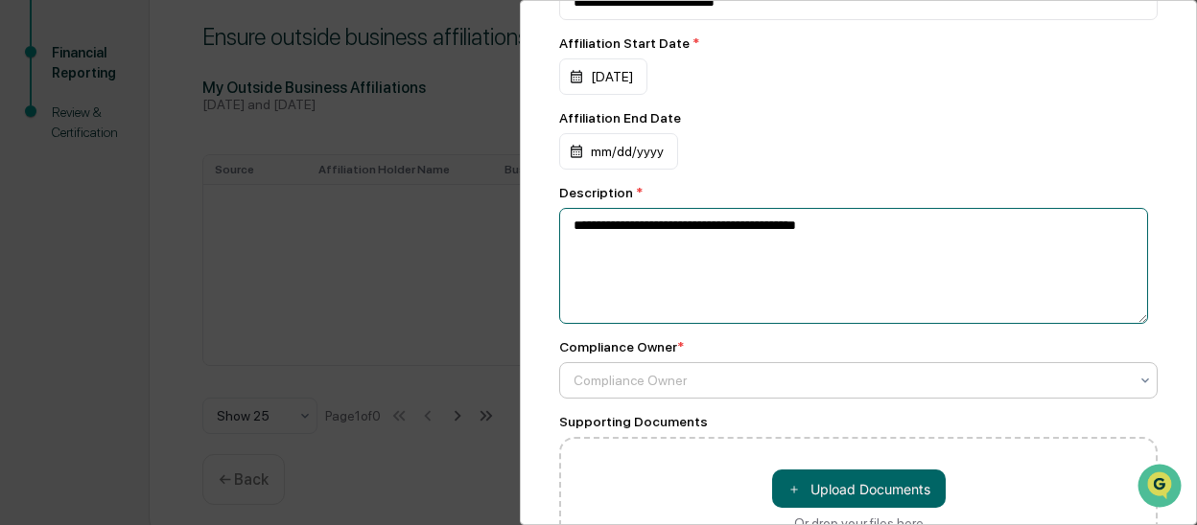
type textarea "**********"
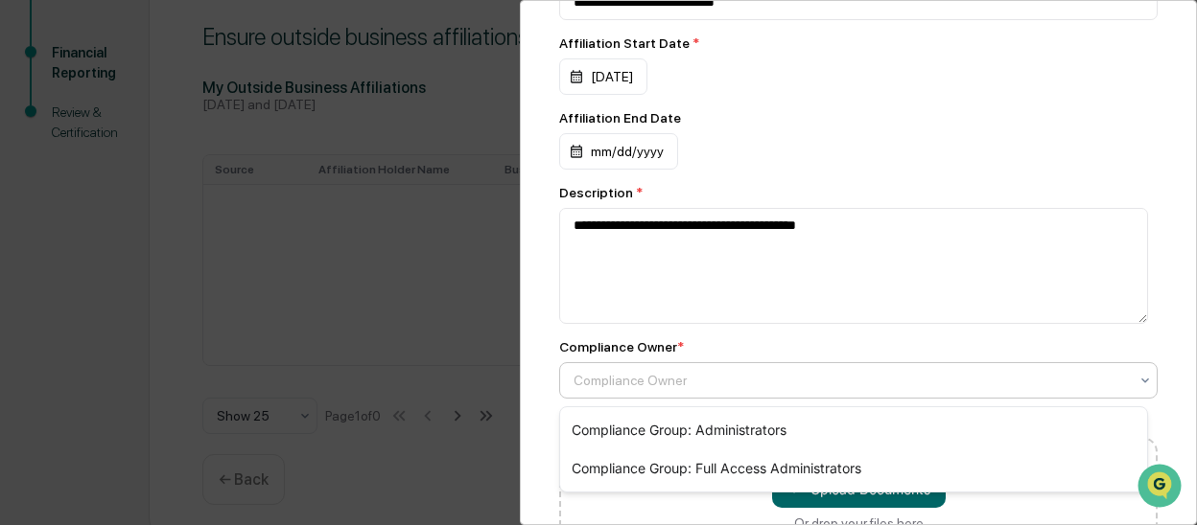
click at [612, 377] on div at bounding box center [850, 380] width 554 height 19
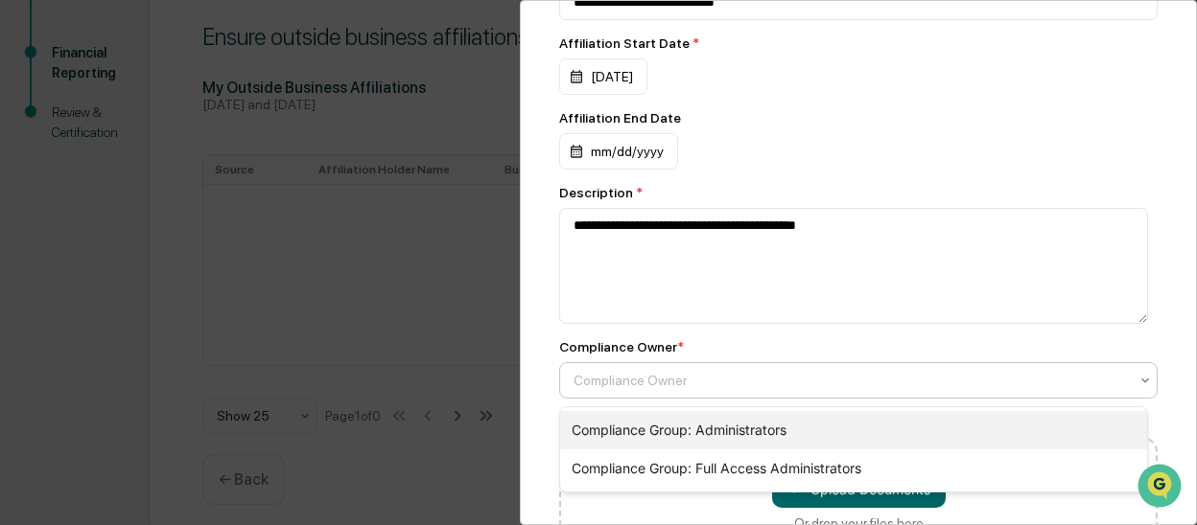
click at [644, 424] on div "Compliance Group: Administrators" at bounding box center [853, 430] width 587 height 38
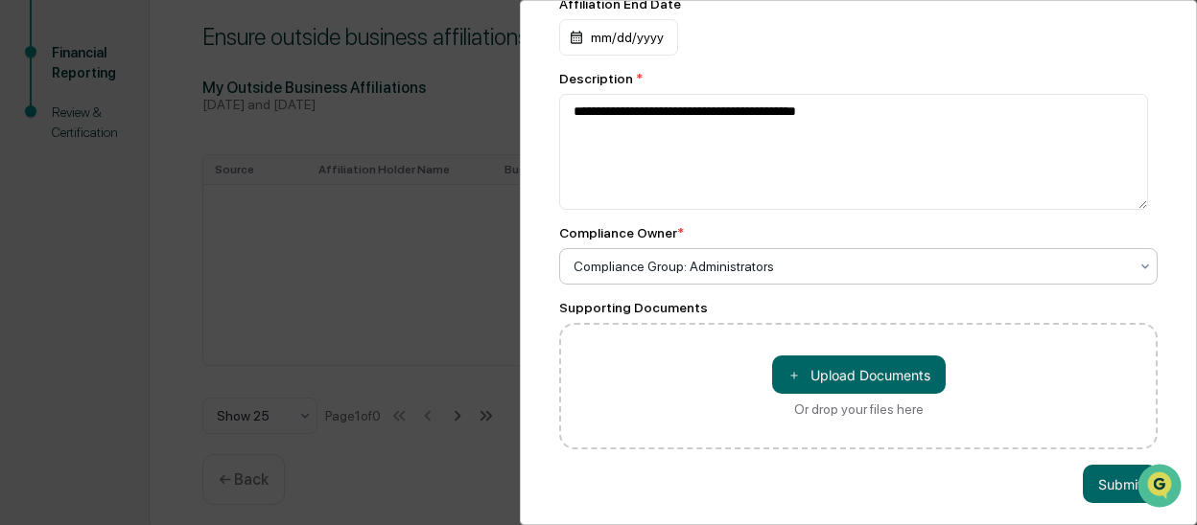
scroll to position [328, 0]
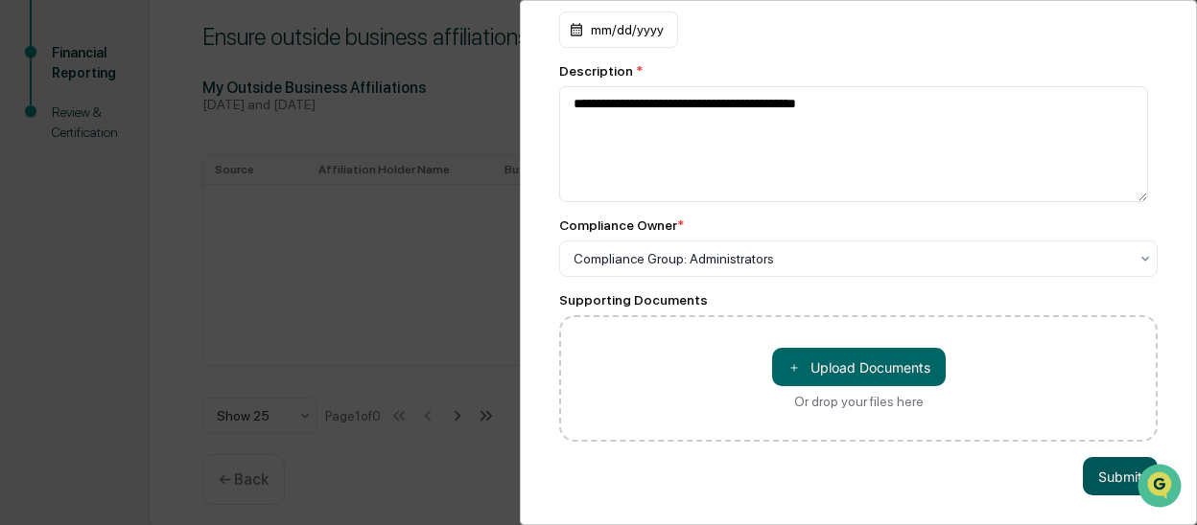
click at [1120, 467] on button "Submit" at bounding box center [1120, 476] width 75 height 38
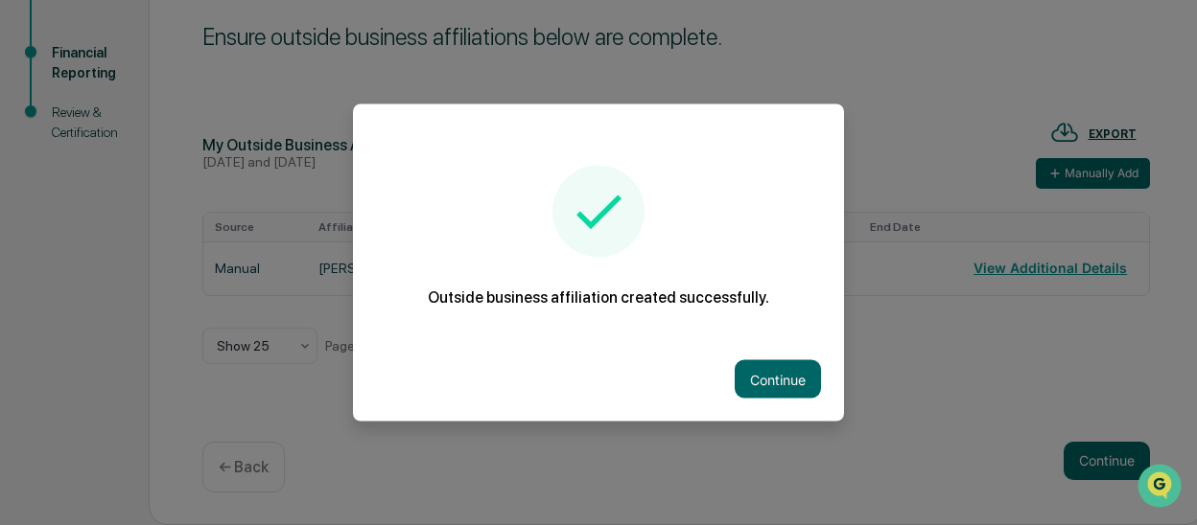
scroll to position [238, 0]
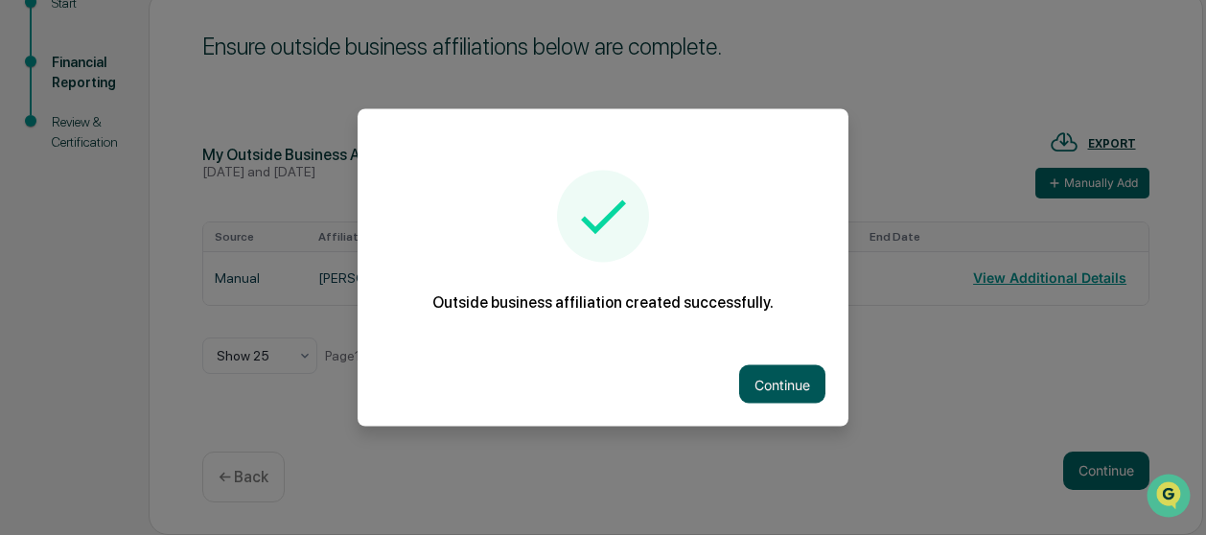
click at [772, 380] on button "Continue" at bounding box center [782, 384] width 86 height 38
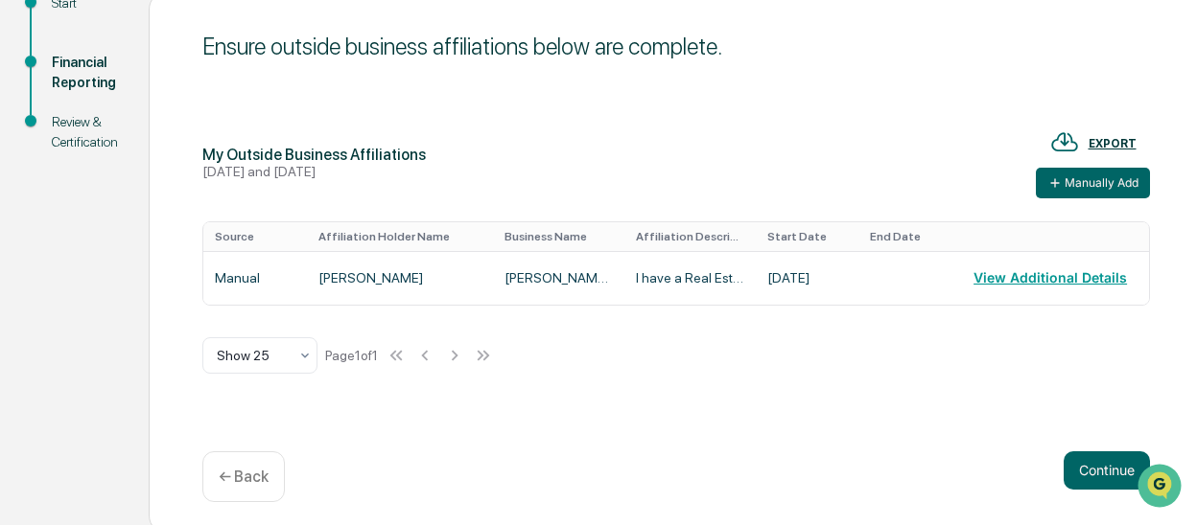
scroll to position [247, 0]
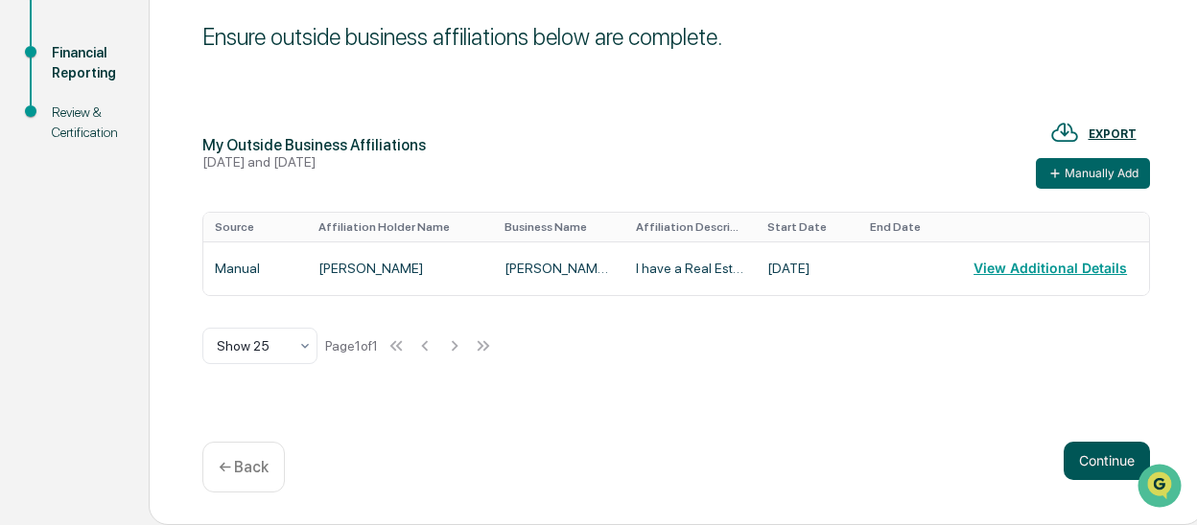
click at [1083, 456] on button "Continue" at bounding box center [1106, 461] width 86 height 38
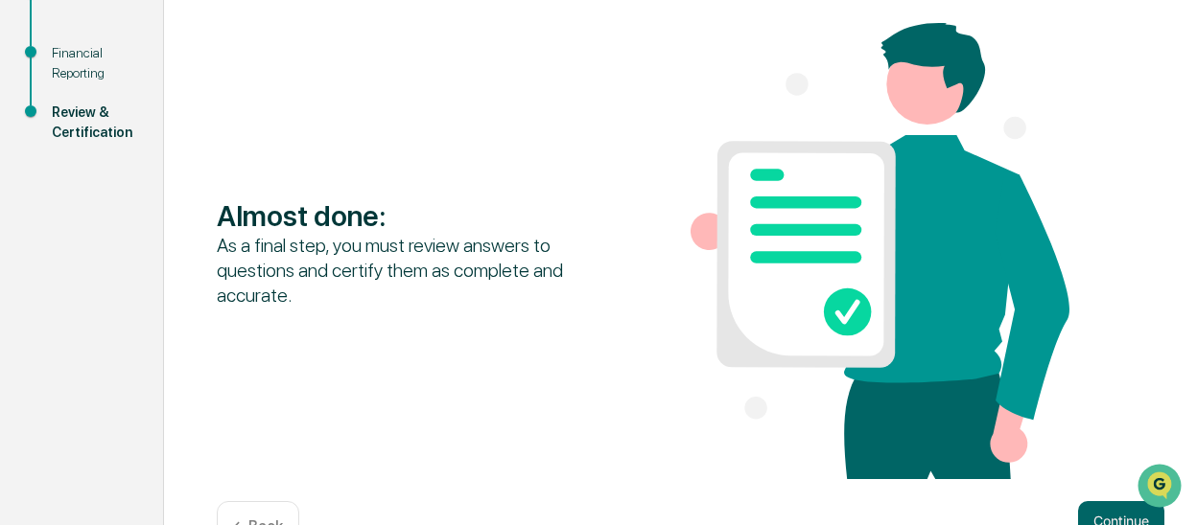
scroll to position [308, 0]
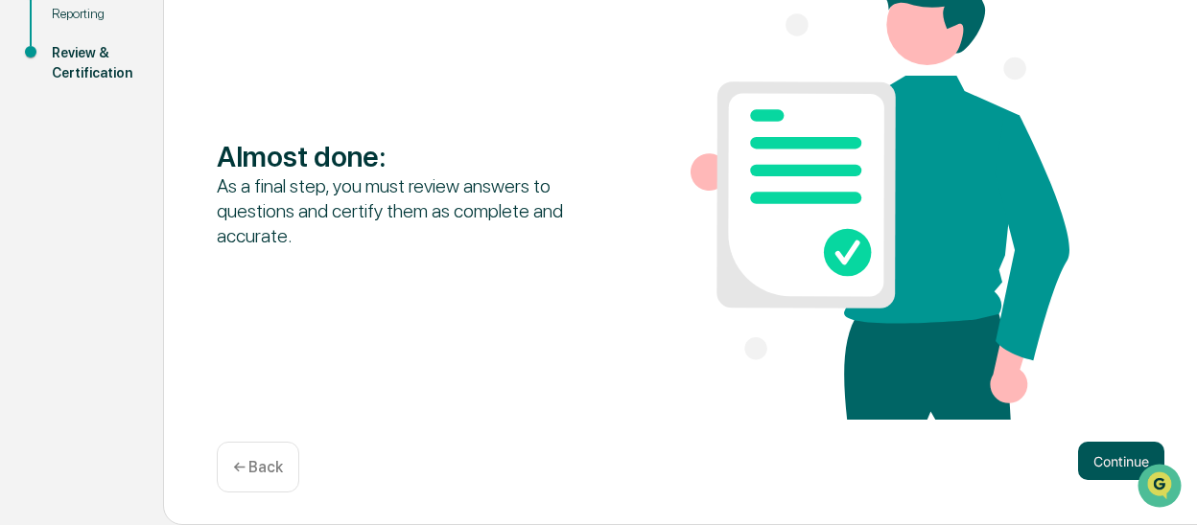
click at [1118, 461] on button "Continue" at bounding box center [1121, 461] width 86 height 38
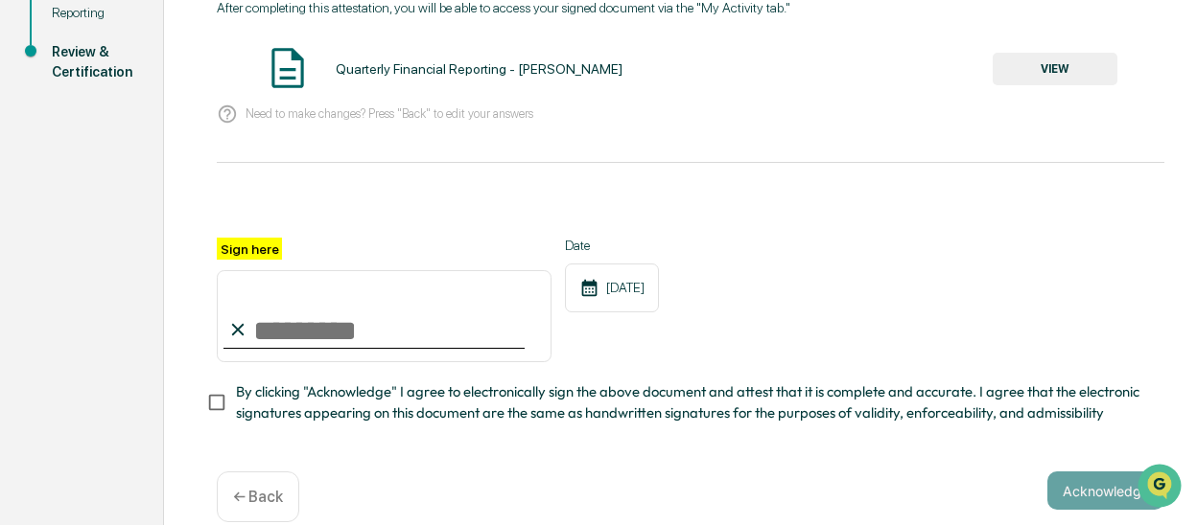
click at [286, 333] on input "Sign here" at bounding box center [384, 316] width 335 height 92
type input "**********"
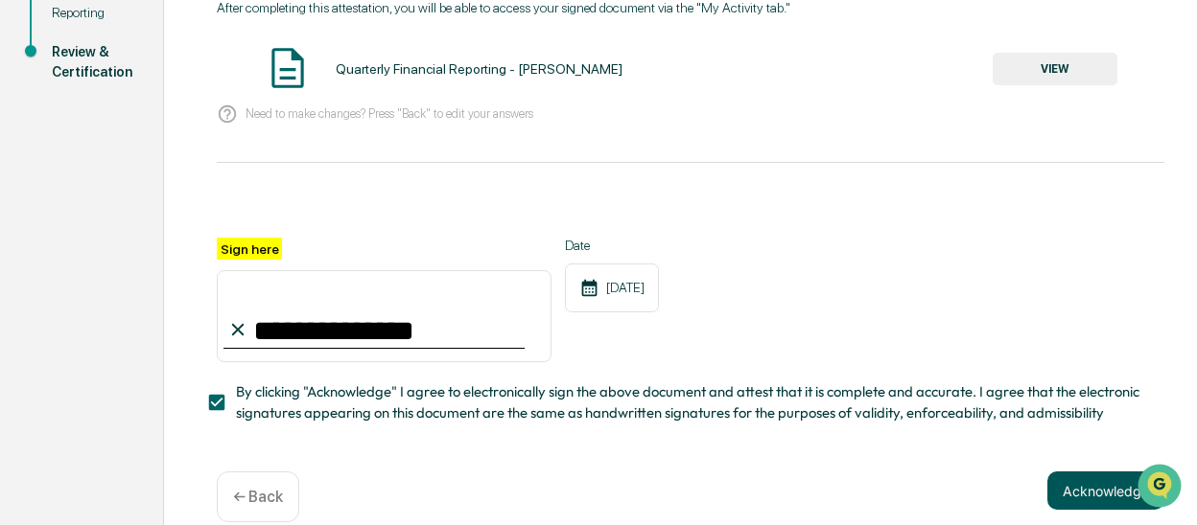
click at [1071, 498] on button "Acknowledge" at bounding box center [1105, 491] width 117 height 38
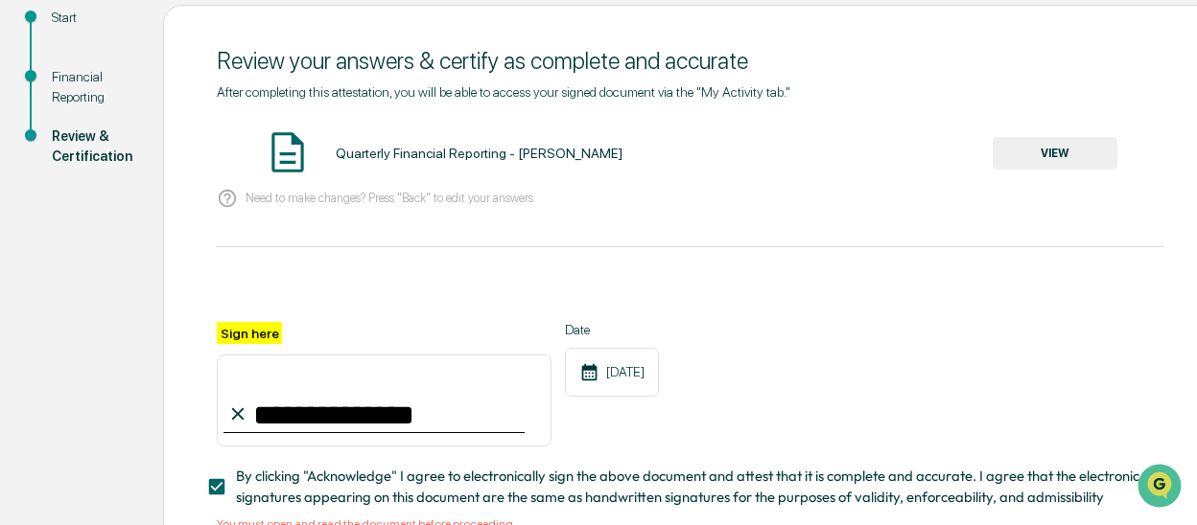
scroll to position [176, 0]
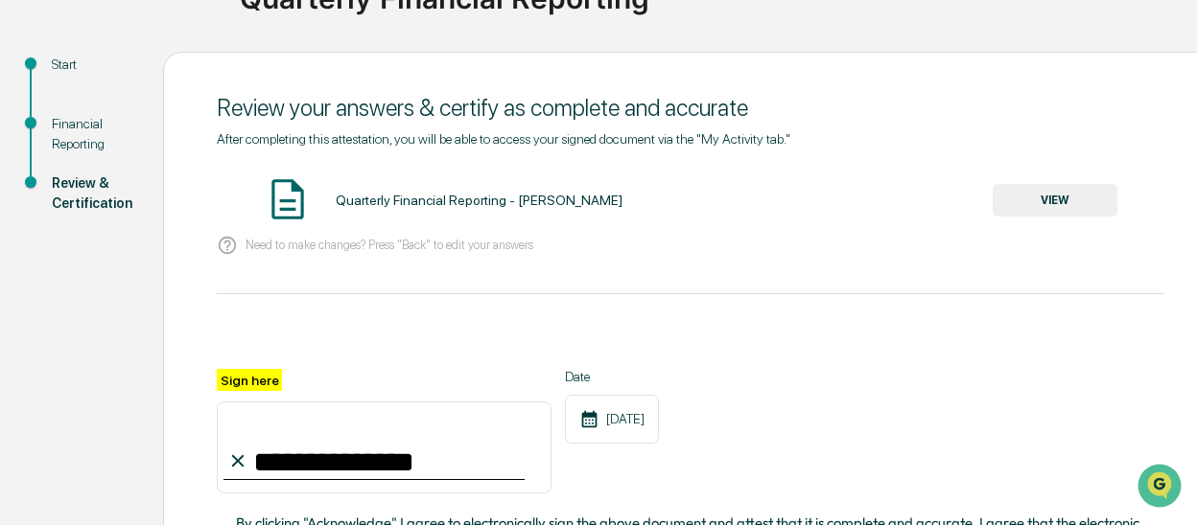
click at [1068, 202] on button "VIEW" at bounding box center [1054, 200] width 125 height 33
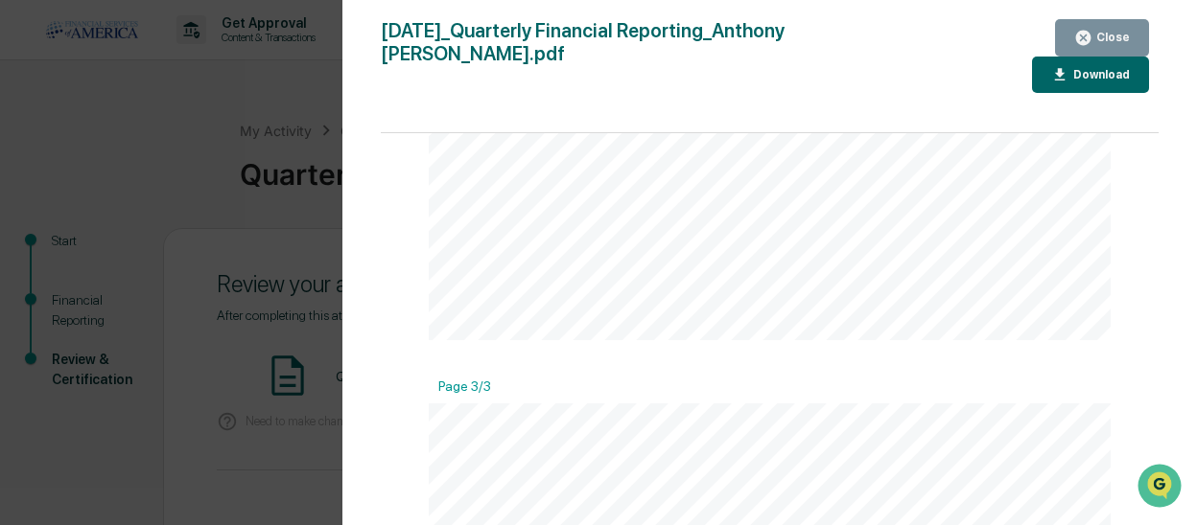
scroll to position [1475, 0]
click at [1096, 37] on div "Close" at bounding box center [1110, 37] width 37 height 13
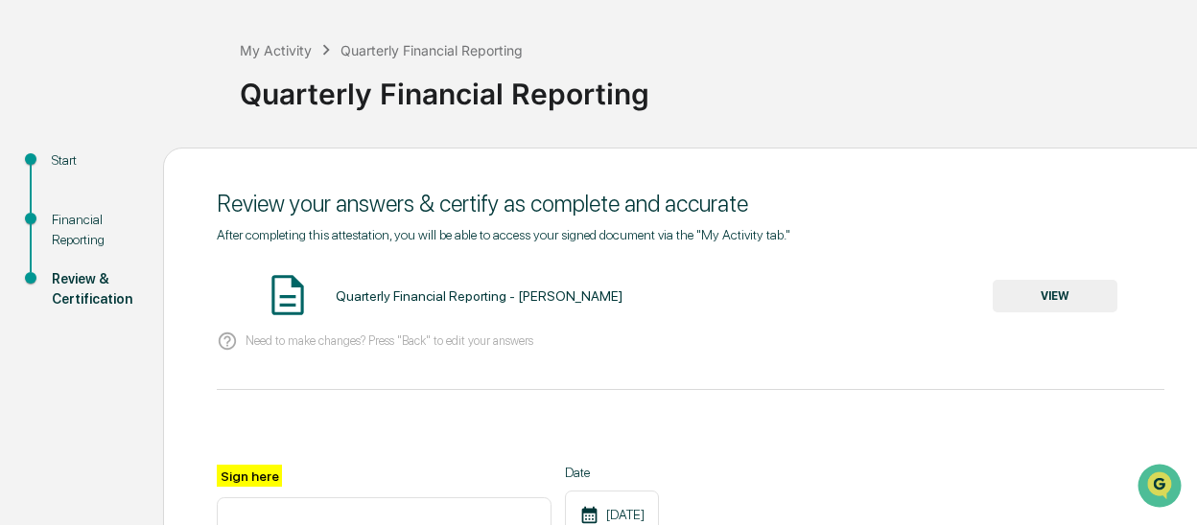
scroll to position [368, 0]
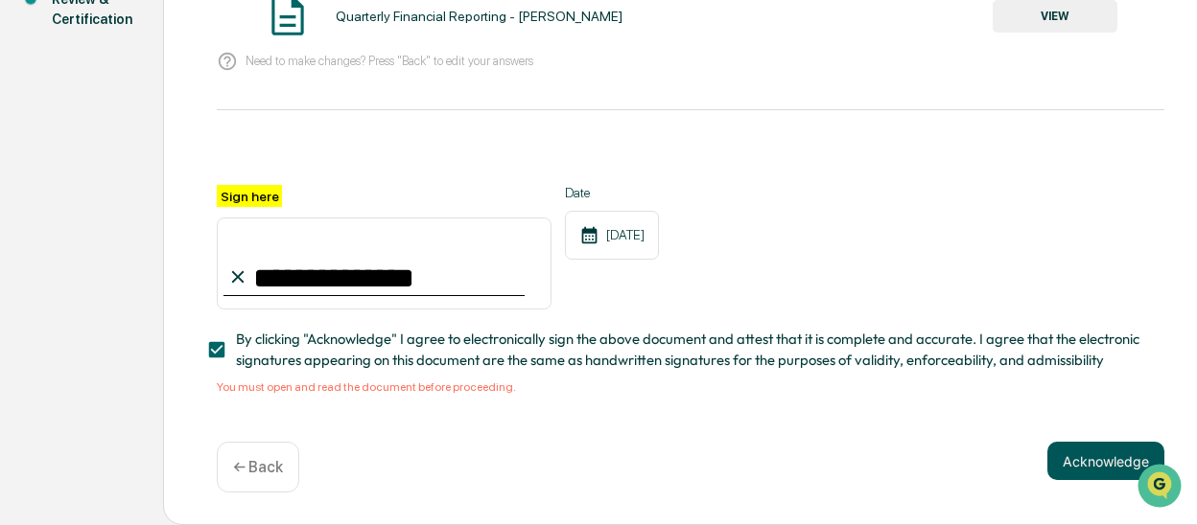
click at [1091, 453] on button "Acknowledge" at bounding box center [1105, 461] width 117 height 38
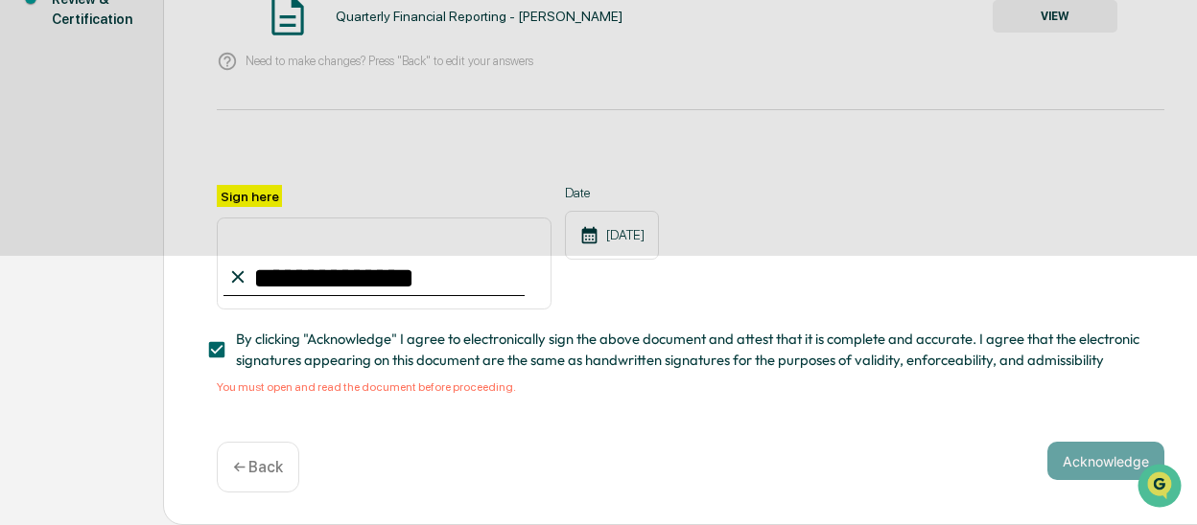
scroll to position [247, 0]
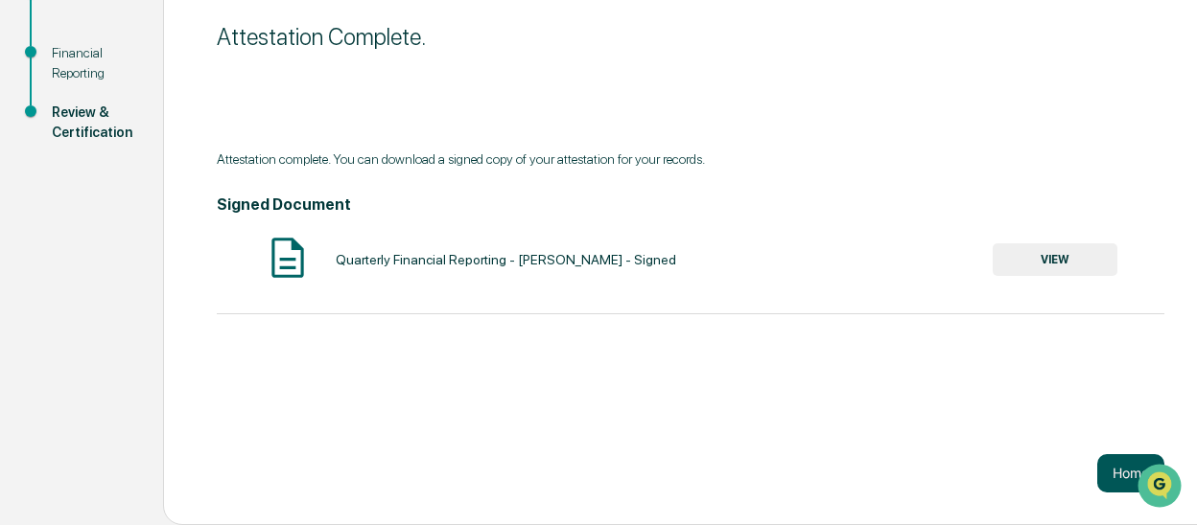
click at [1114, 477] on button "Home" at bounding box center [1130, 473] width 67 height 38
